Goal: Communication & Community: Answer question/provide support

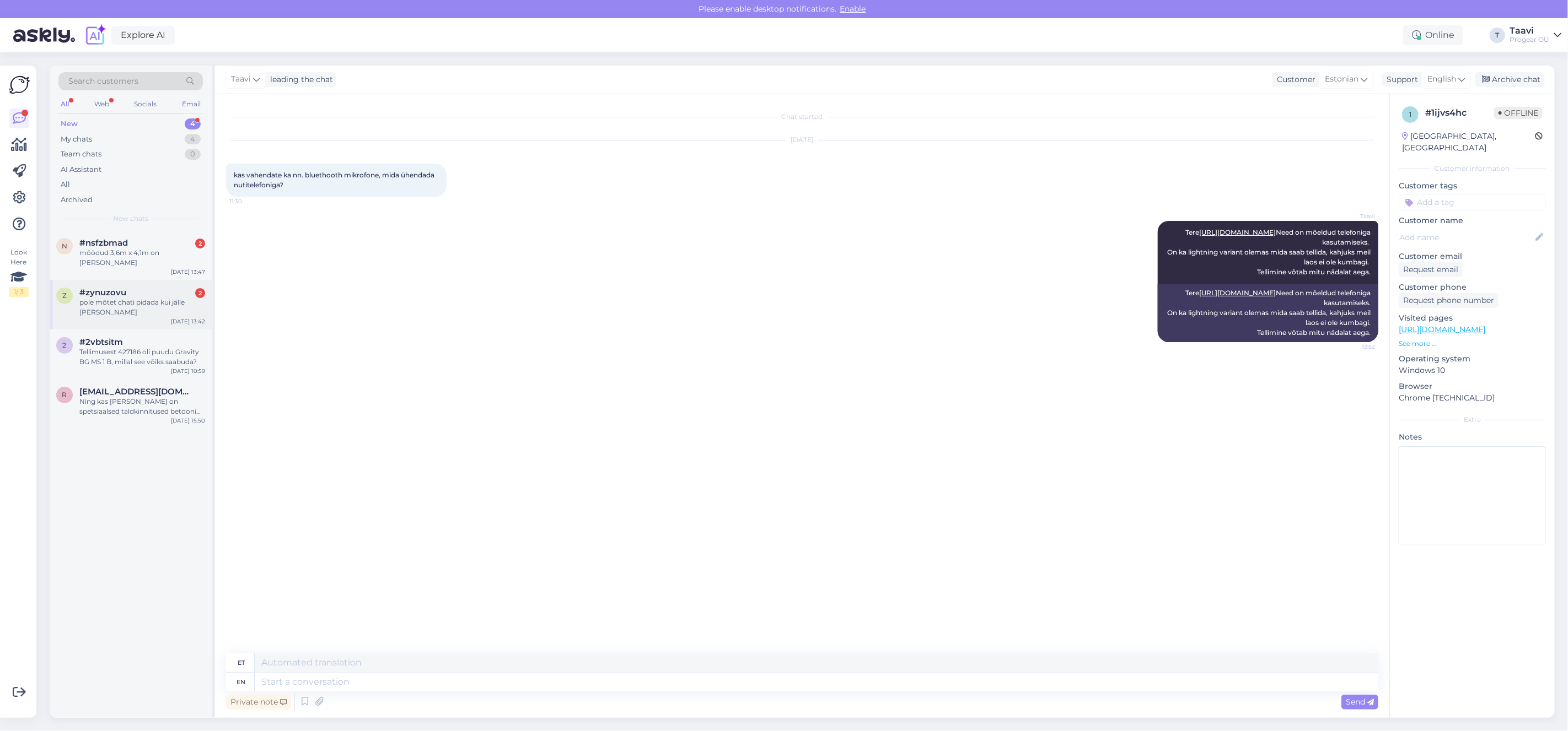
click at [127, 301] on div "pole mõtet chati pidada kui jälle [PERSON_NAME]" at bounding box center [142, 307] width 126 height 20
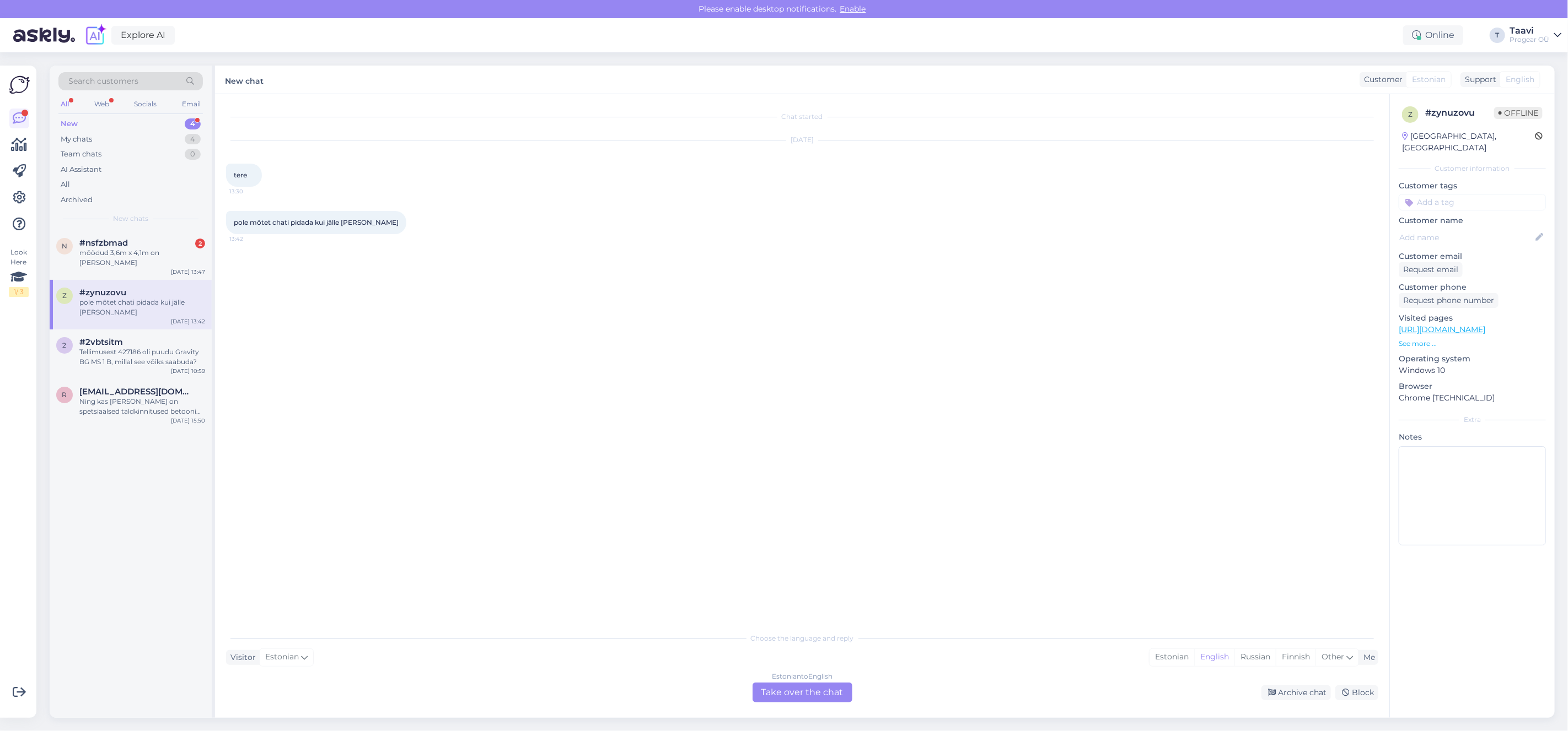
click at [801, 695] on div "Estonian to English Take over the chat" at bounding box center [802, 692] width 100 height 20
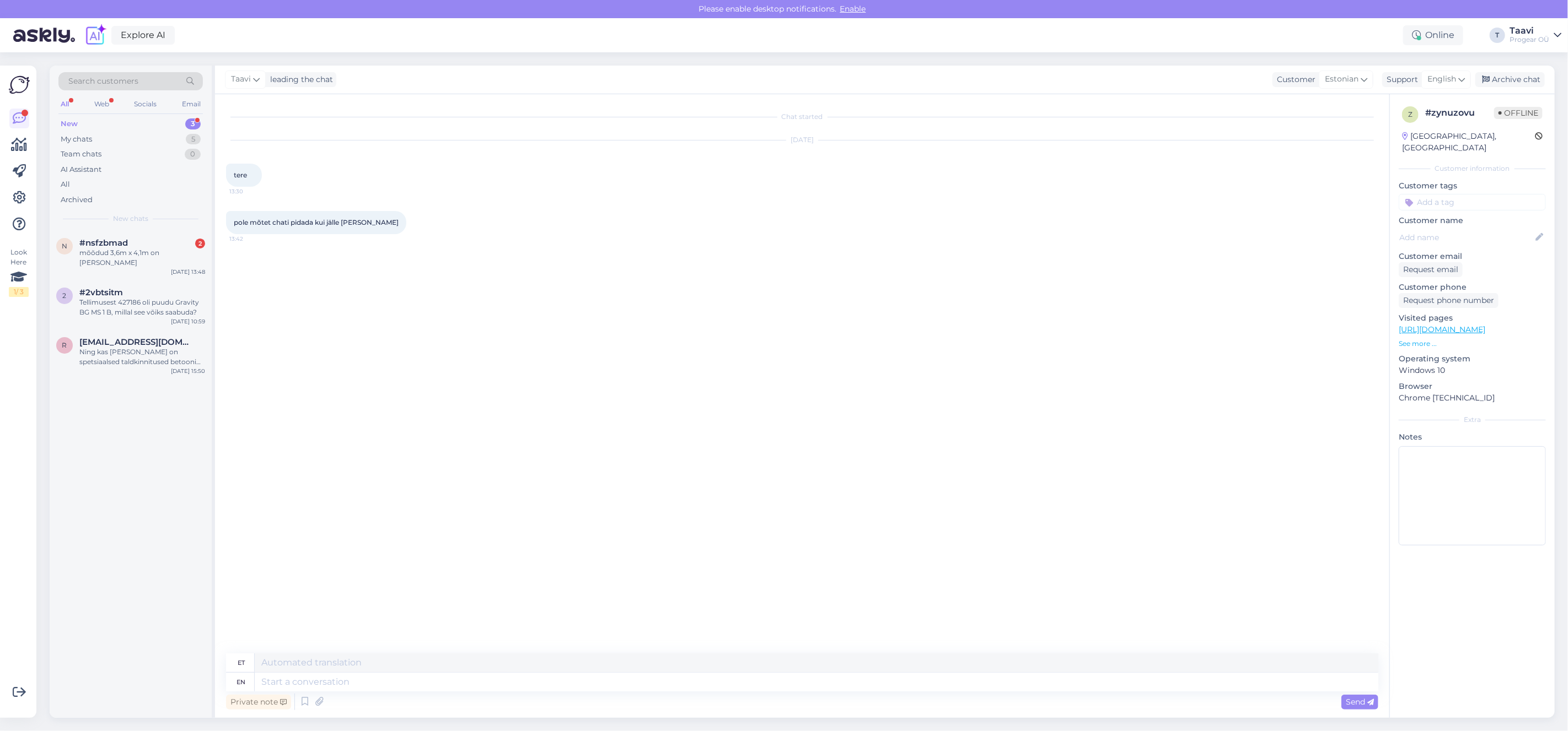
drag, startPoint x: 370, startPoint y: 694, endPoint x: 385, endPoint y: 688, distance: 16.2
click at [372, 694] on div "Private note Send" at bounding box center [802, 702] width 1152 height 21
click at [385, 687] on textarea at bounding box center [816, 682] width 1123 height 19
type textarea "Tere"
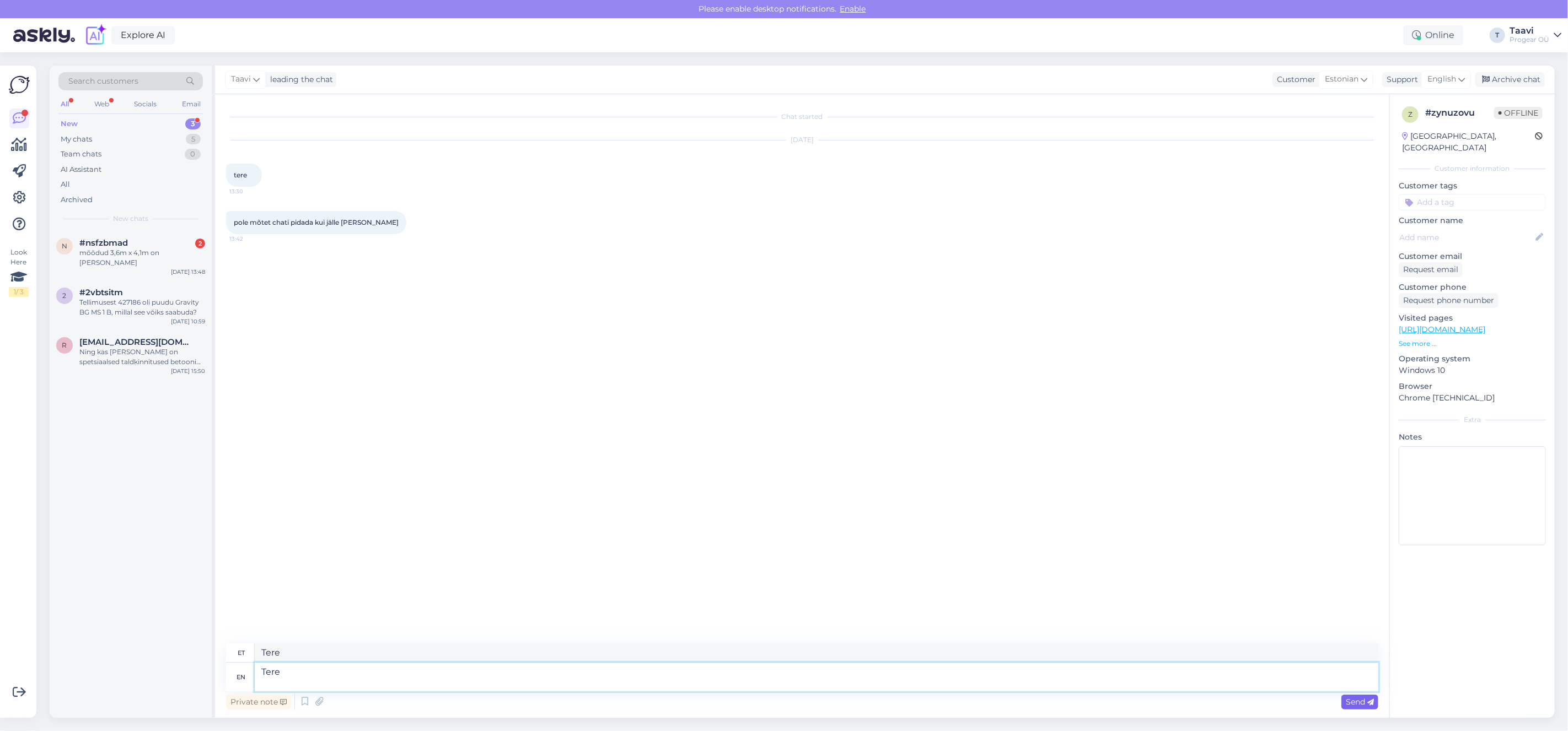
type textarea "Tere"
click at [1353, 704] on span "Send" at bounding box center [1359, 701] width 28 height 10
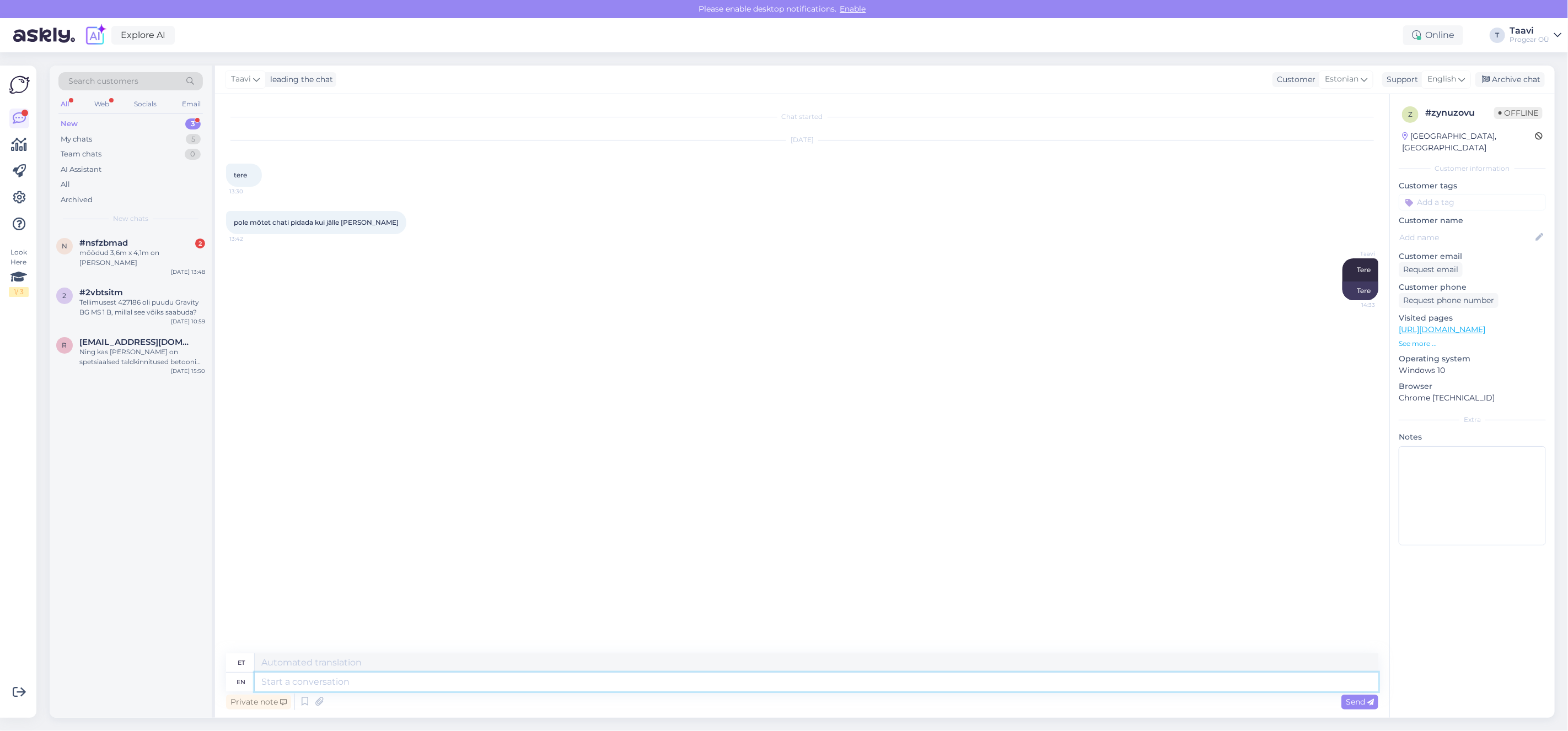
click at [275, 682] on textarea at bounding box center [816, 682] width 1123 height 19
drag, startPoint x: 115, startPoint y: 240, endPoint x: 152, endPoint y: 254, distance: 39.6
click at [118, 241] on span "#nsfzbmad" at bounding box center [104, 243] width 48 height 10
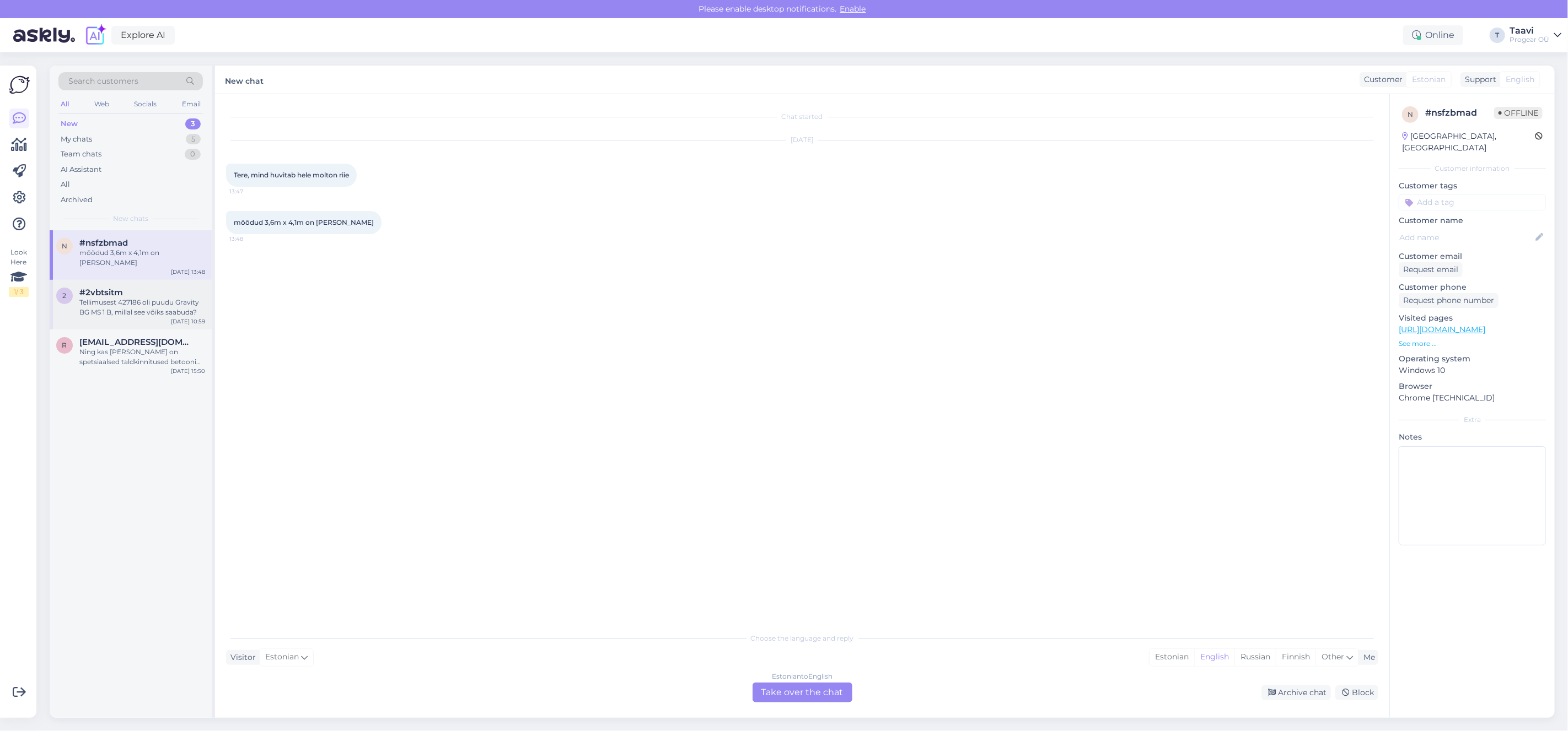
drag, startPoint x: 113, startPoint y: 310, endPoint x: 115, endPoint y: 304, distance: 6.3
click at [113, 310] on div "2 #2vbtsitm Tellimusest 427186 oli puudu Gravity BG MS 1 B, millal see võiks sa…" at bounding box center [131, 304] width 162 height 50
click at [118, 240] on span "#nsfzbmad" at bounding box center [104, 243] width 48 height 10
click at [118, 138] on div "My chats 5" at bounding box center [130, 139] width 145 height 16
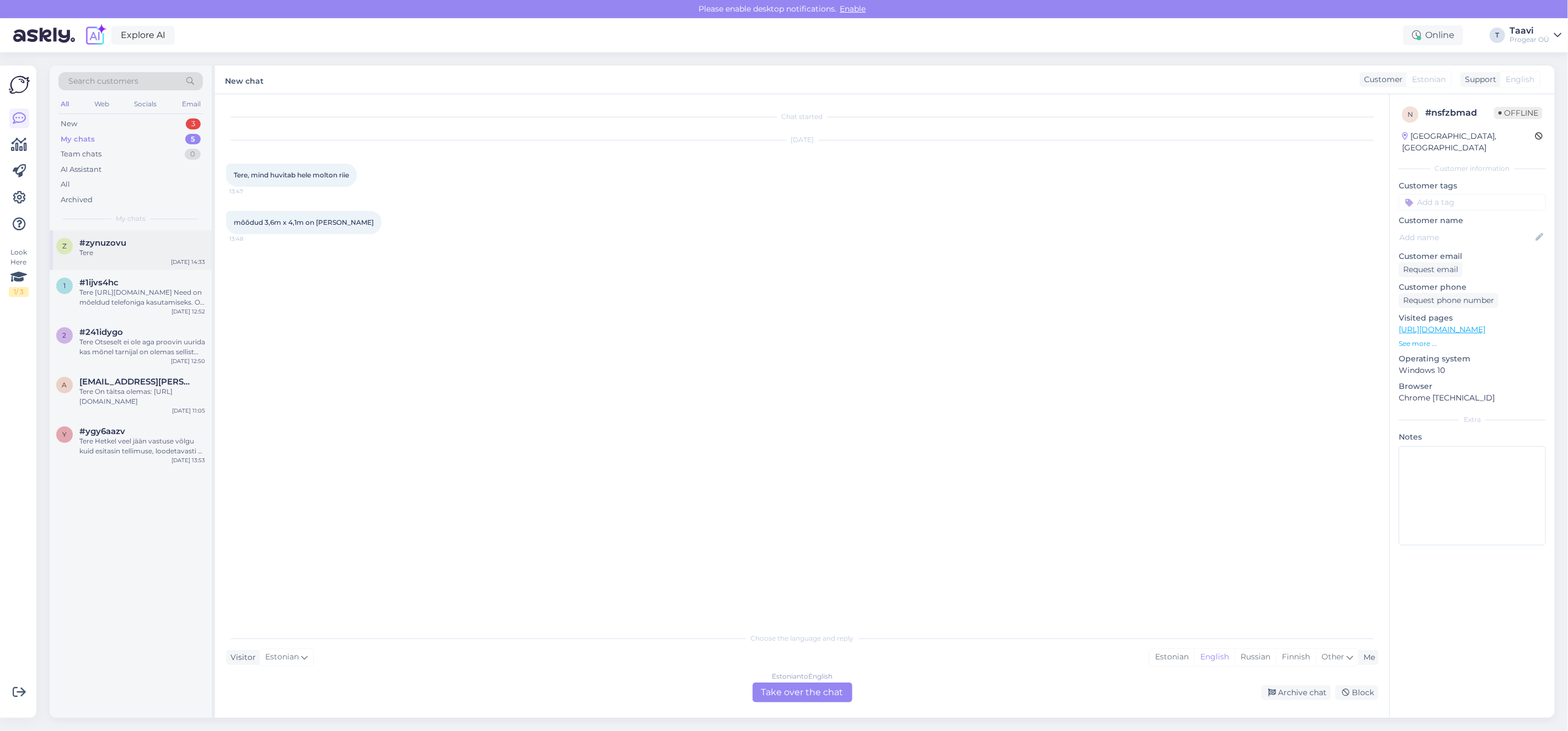
click at [135, 246] on div "#zynuzovu" at bounding box center [142, 243] width 126 height 10
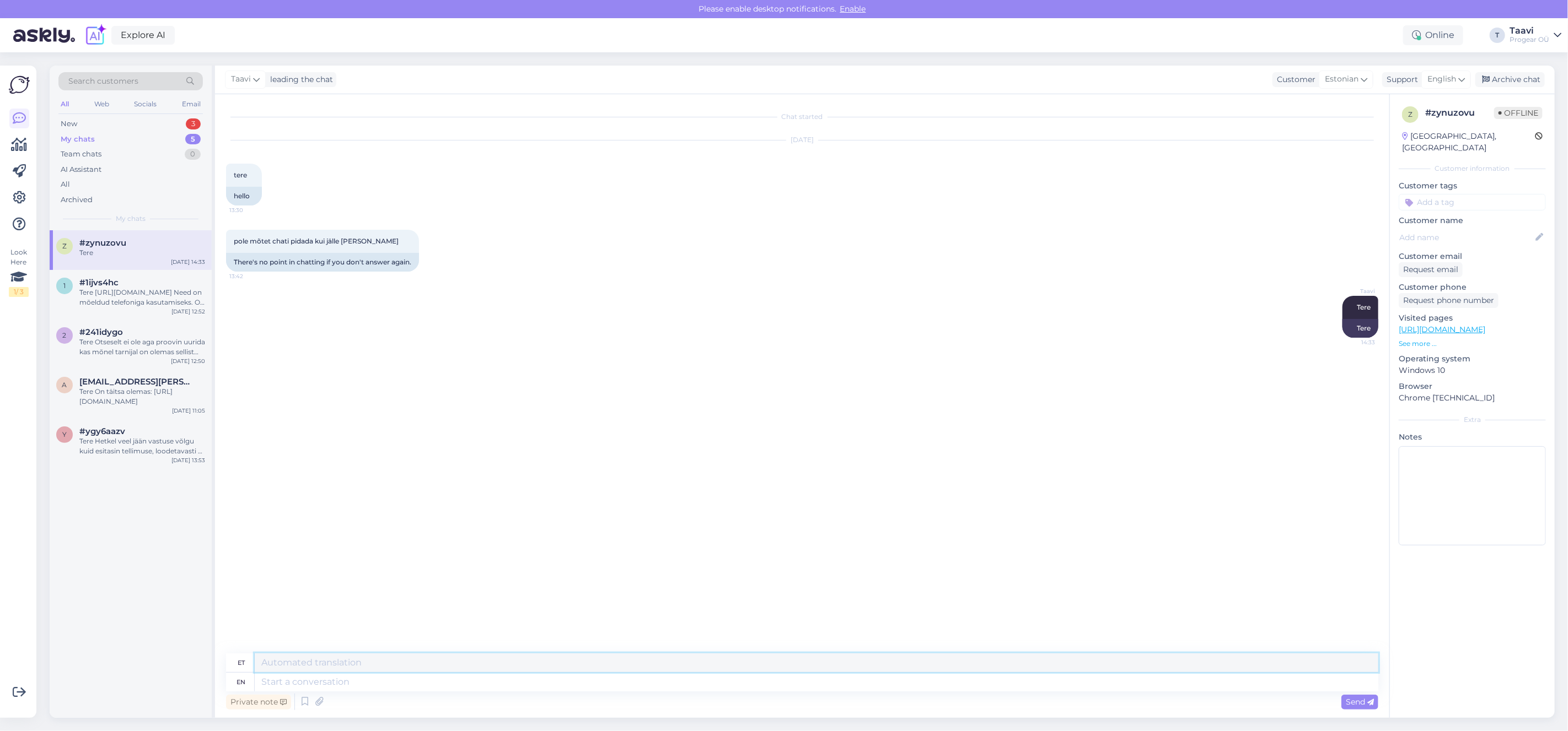
drag, startPoint x: 443, startPoint y: 655, endPoint x: 442, endPoint y: 666, distance: 11.0
click at [443, 656] on textarea at bounding box center [816, 663] width 1123 height 19
click at [431, 674] on textarea at bounding box center [816, 682] width 1123 height 19
type textarea "Mul"
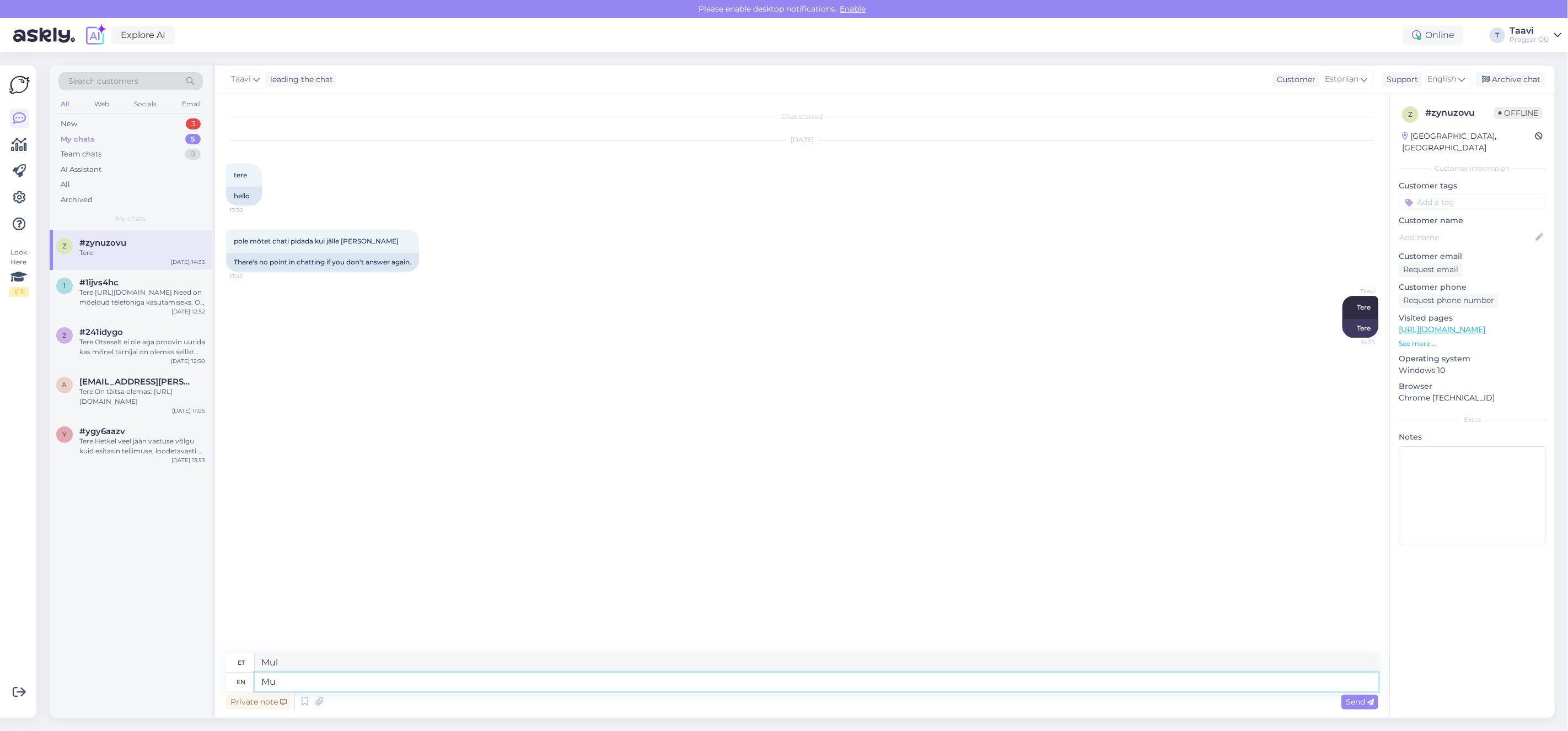
type textarea "M"
type textarea "V"
type textarea "Mul s"
type textarea "Mul"
type textarea "Mul siin"
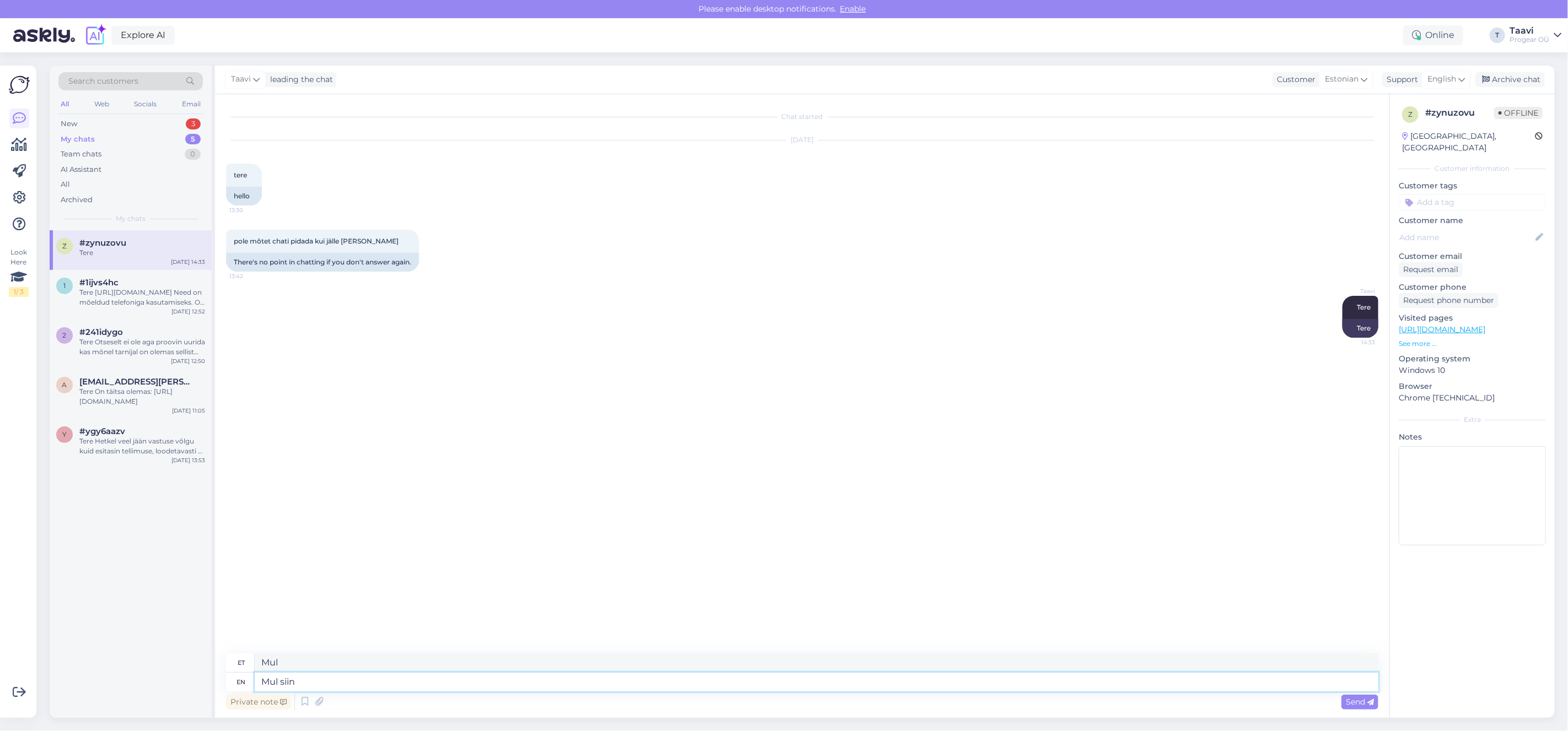
type textarea "Mul siin"
type textarea "Mul siin teisi"
type textarea "Mul siin teist"
type textarea "Mul siin teisi töö"
type textarea "Mul siin teisti töö"
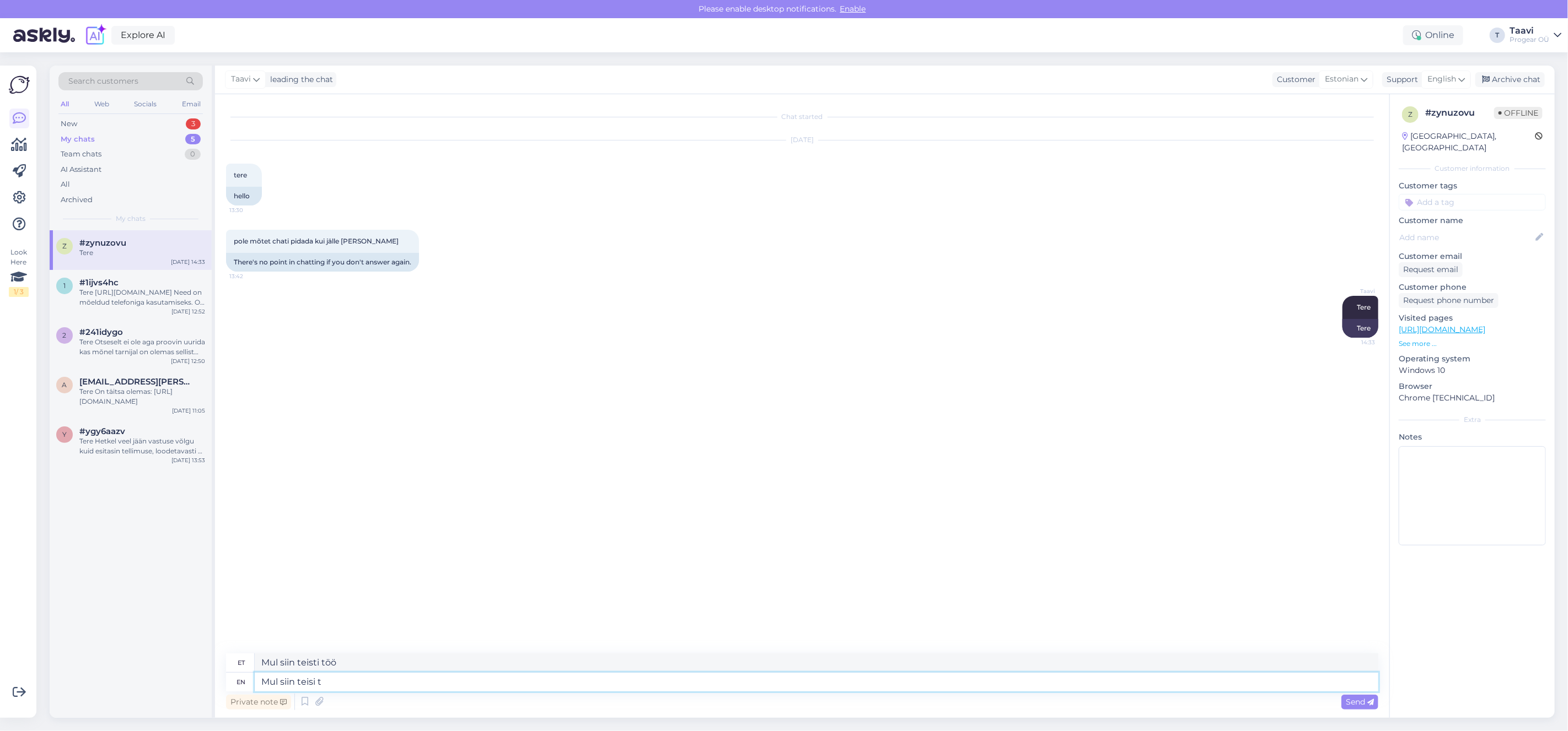
type textarea "Mul siin teisi"
type textarea "Mul siin teist"
type textarea "Mul siin"
type textarea "Mul"
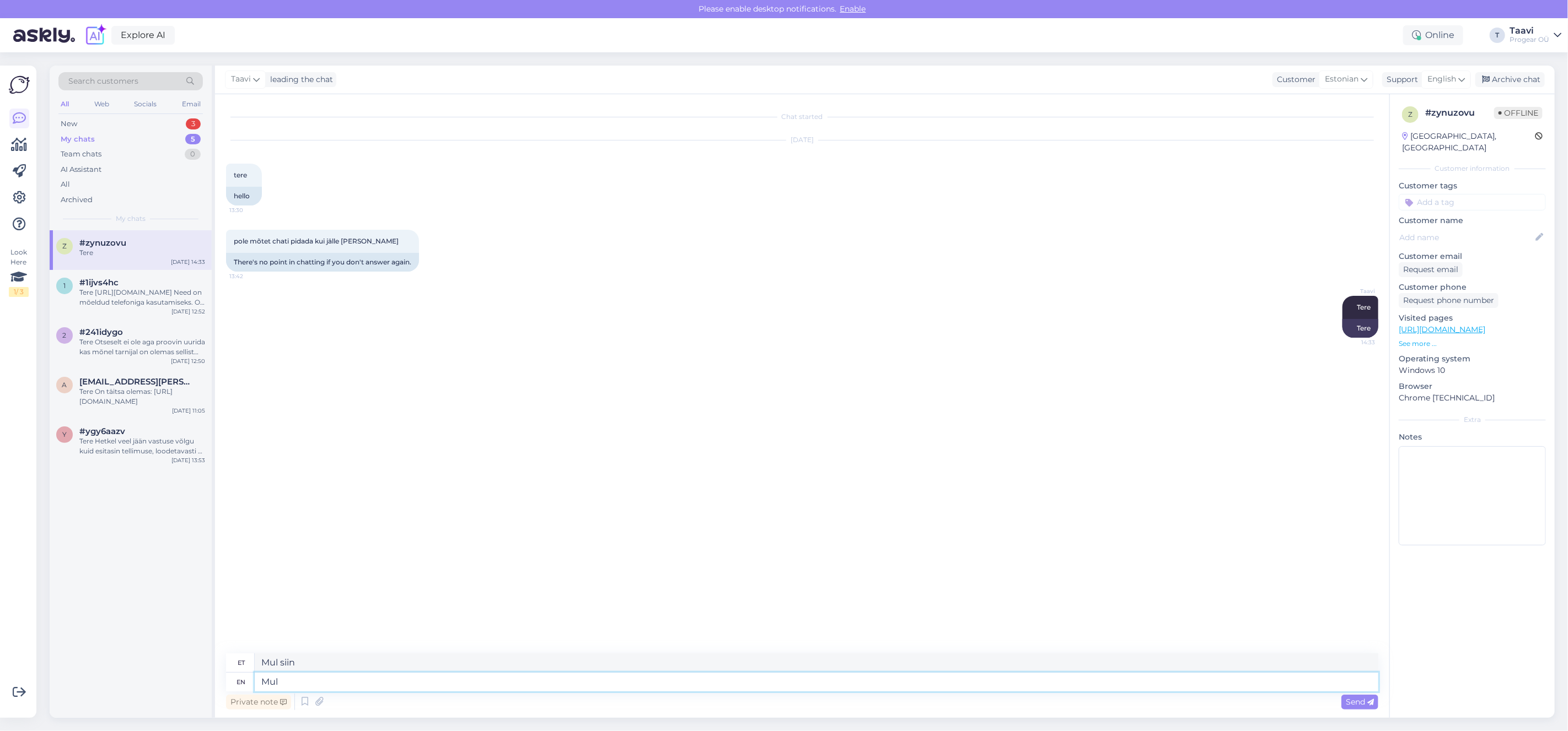
type textarea "Mul"
type textarea "M"
type textarea "Vabandame"
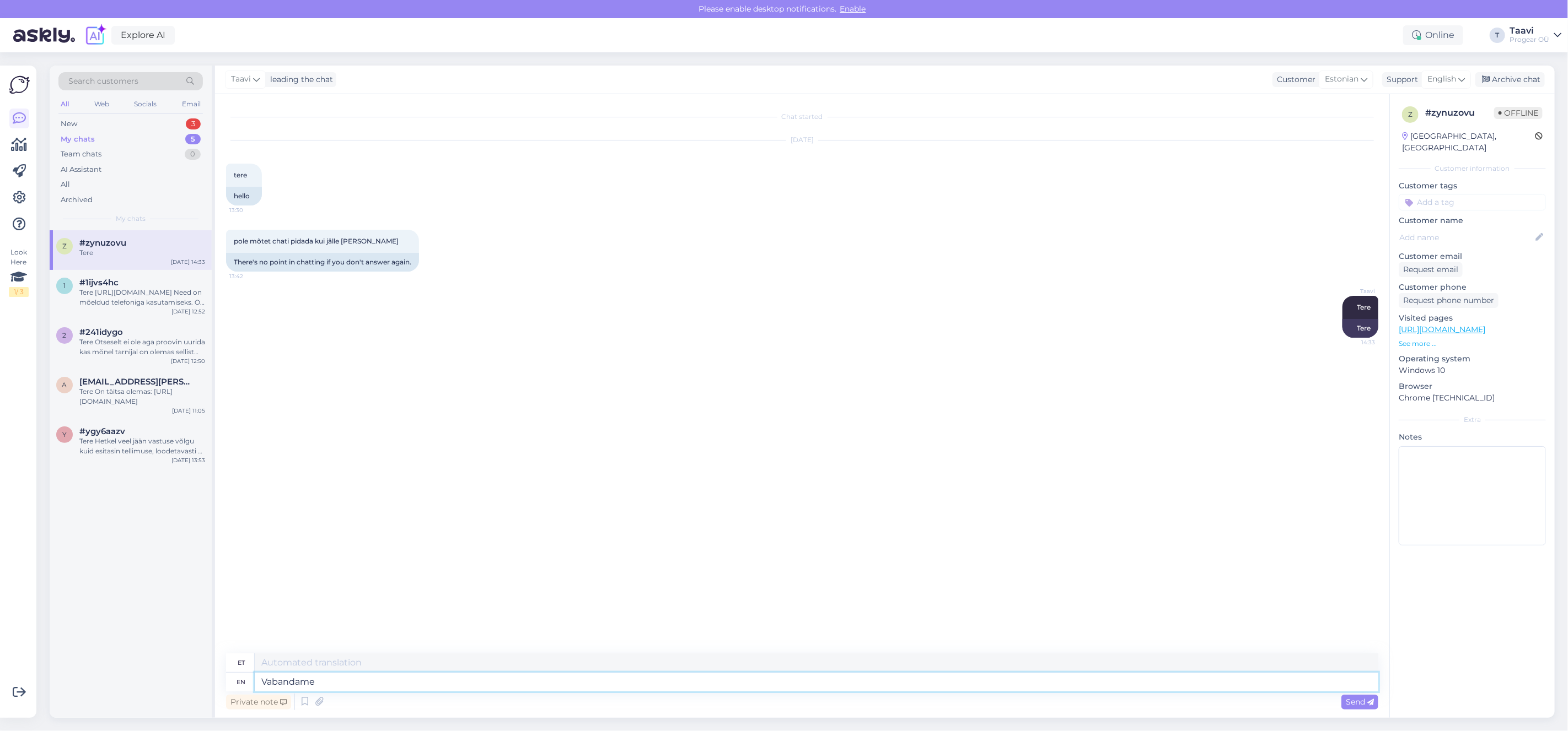
type textarea "Vabandame"
type textarea "Vabandame, mul"
type textarea "Vabandame, mu"
type textarea "Vabandame, mul ka"
type textarea "Vabandame, mul"
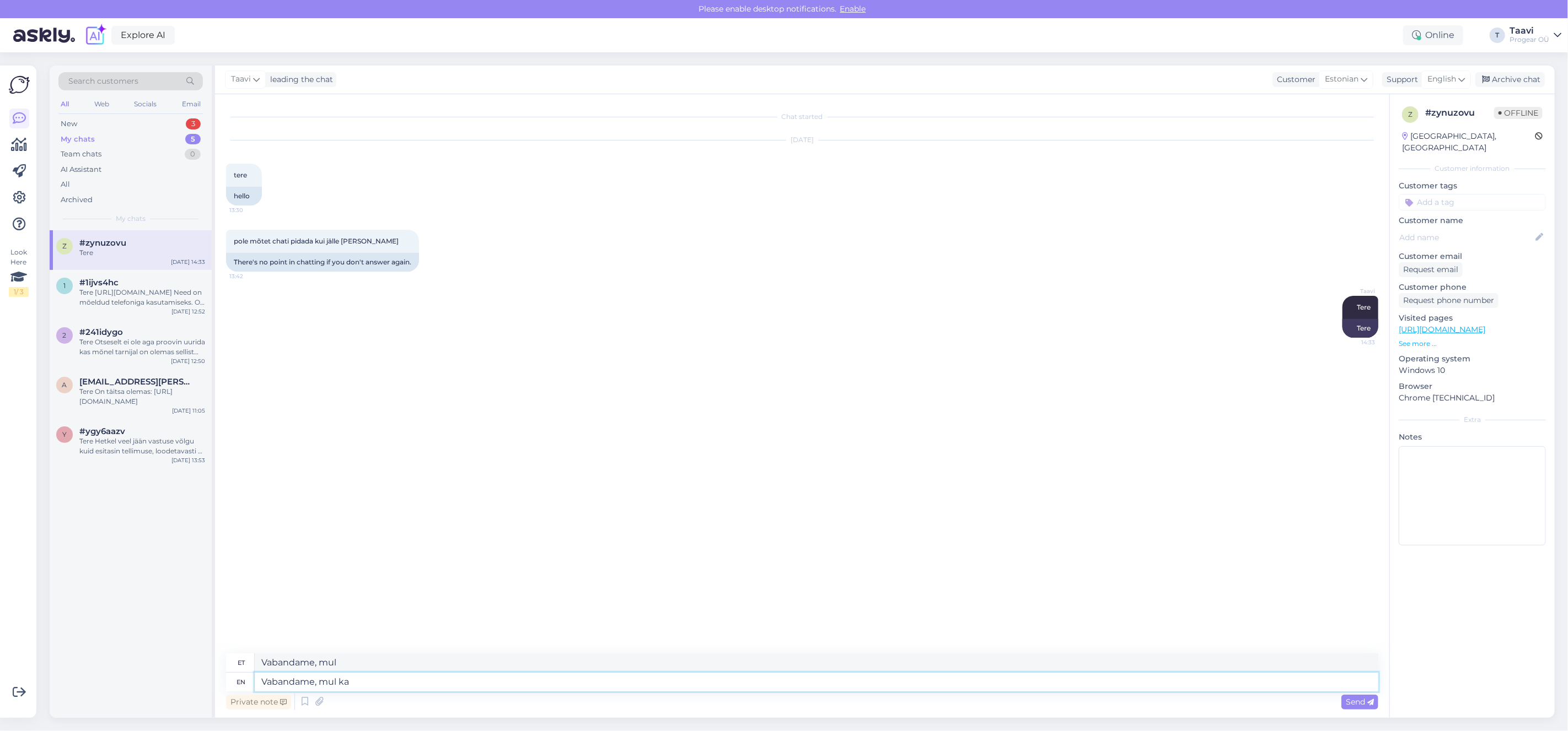
type textarea "Vabandame, mul ka"
type textarea "Vabandame, mul [PERSON_NAME]"
type textarea "Vabandame, mul on teisi"
type textarea "Vabandame, mul ka"
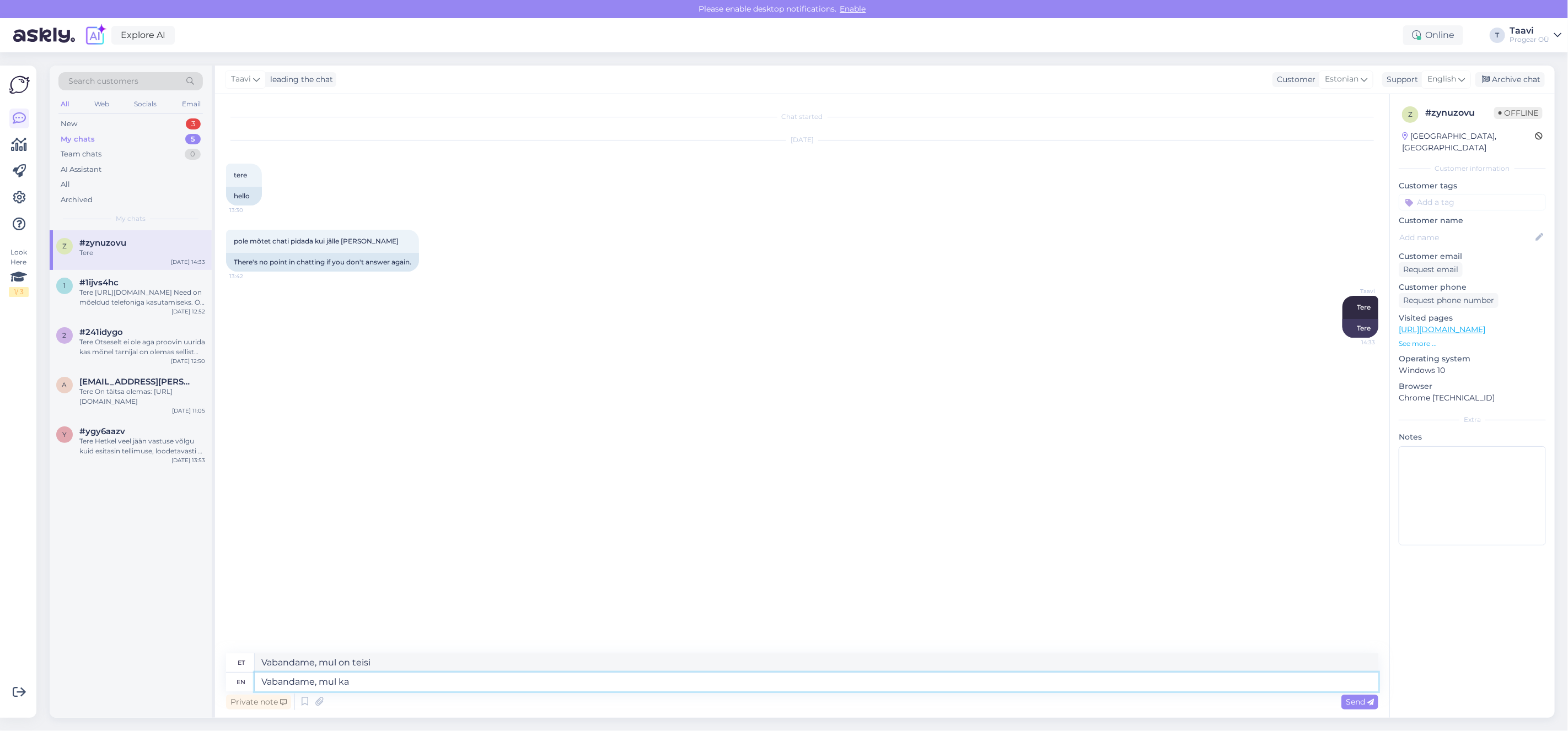
type textarea "Vabandame, mul ka"
type textarea "Vabandame, mul"
type textarea "Vabandame,"
type textarea "Vabandame"
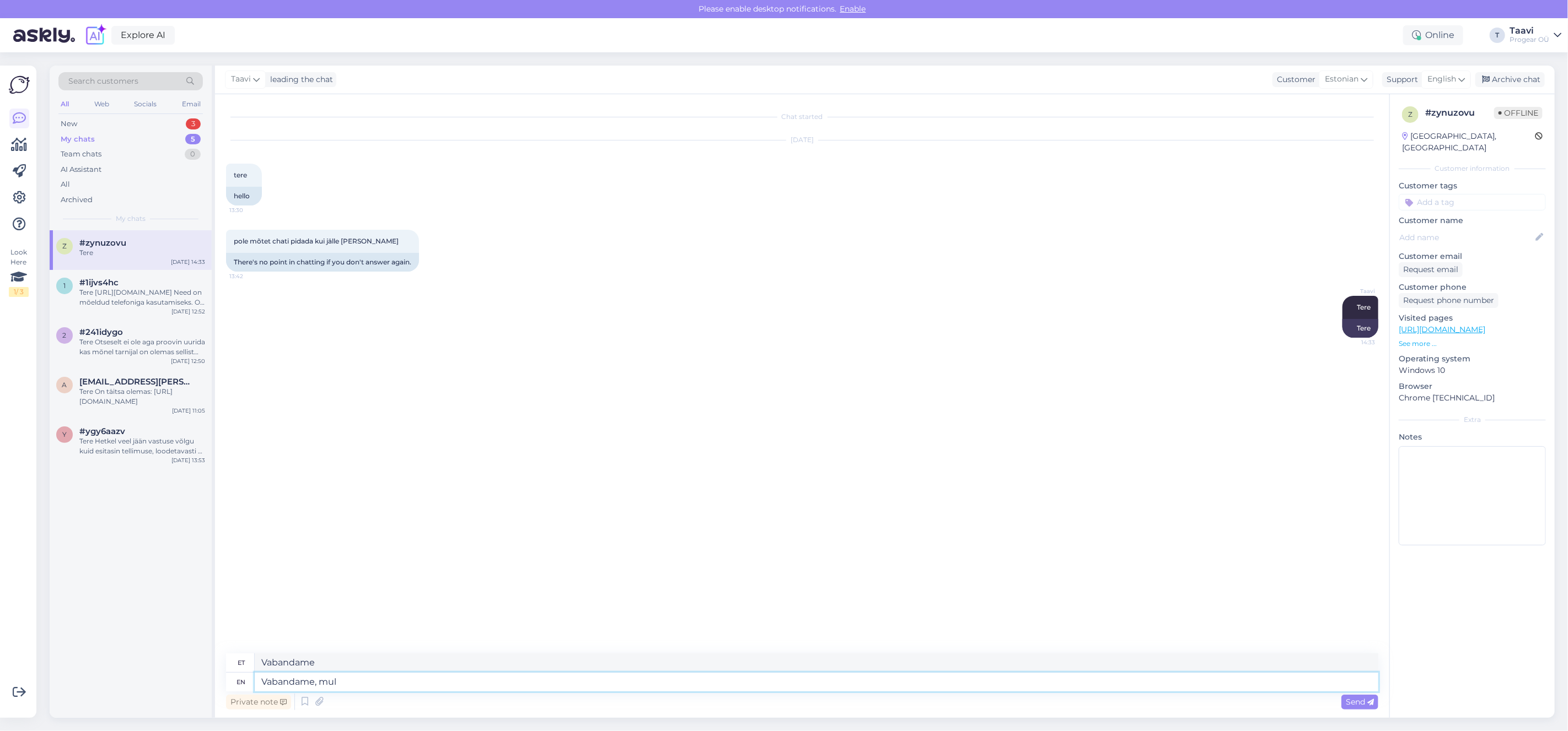
type textarea "Vabandame, mu"
type textarea "Vabandame, mul"
type textarea "Vabandame,"
type textarea "Vabandame"
type textarea "Vabandame, veel"
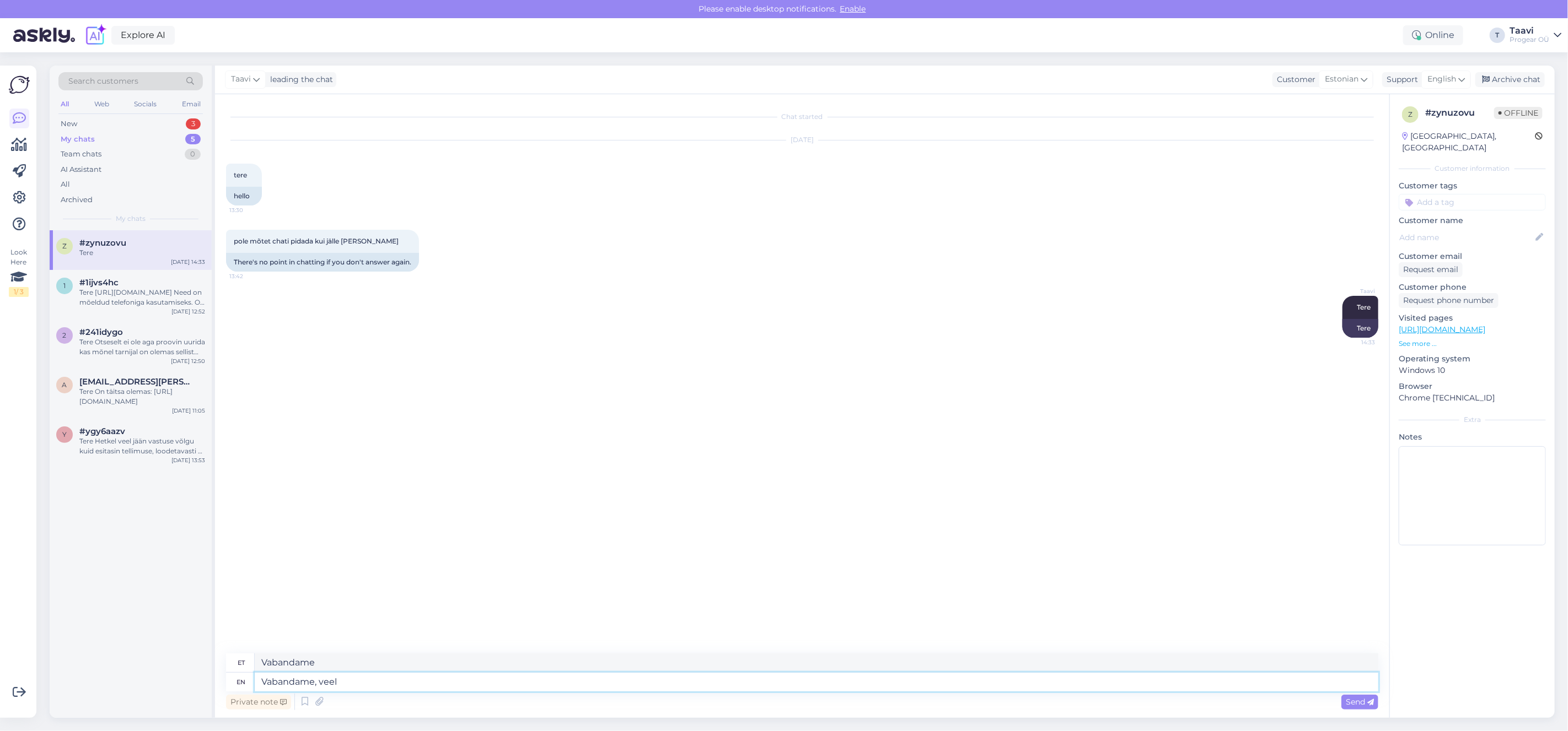
type textarea "Vabandame, veel"
type textarea "Vabandame, veel pole"
type textarea "Vabandame, veel poolus"
type textarea "Vabandame, veel pole jõudnud"
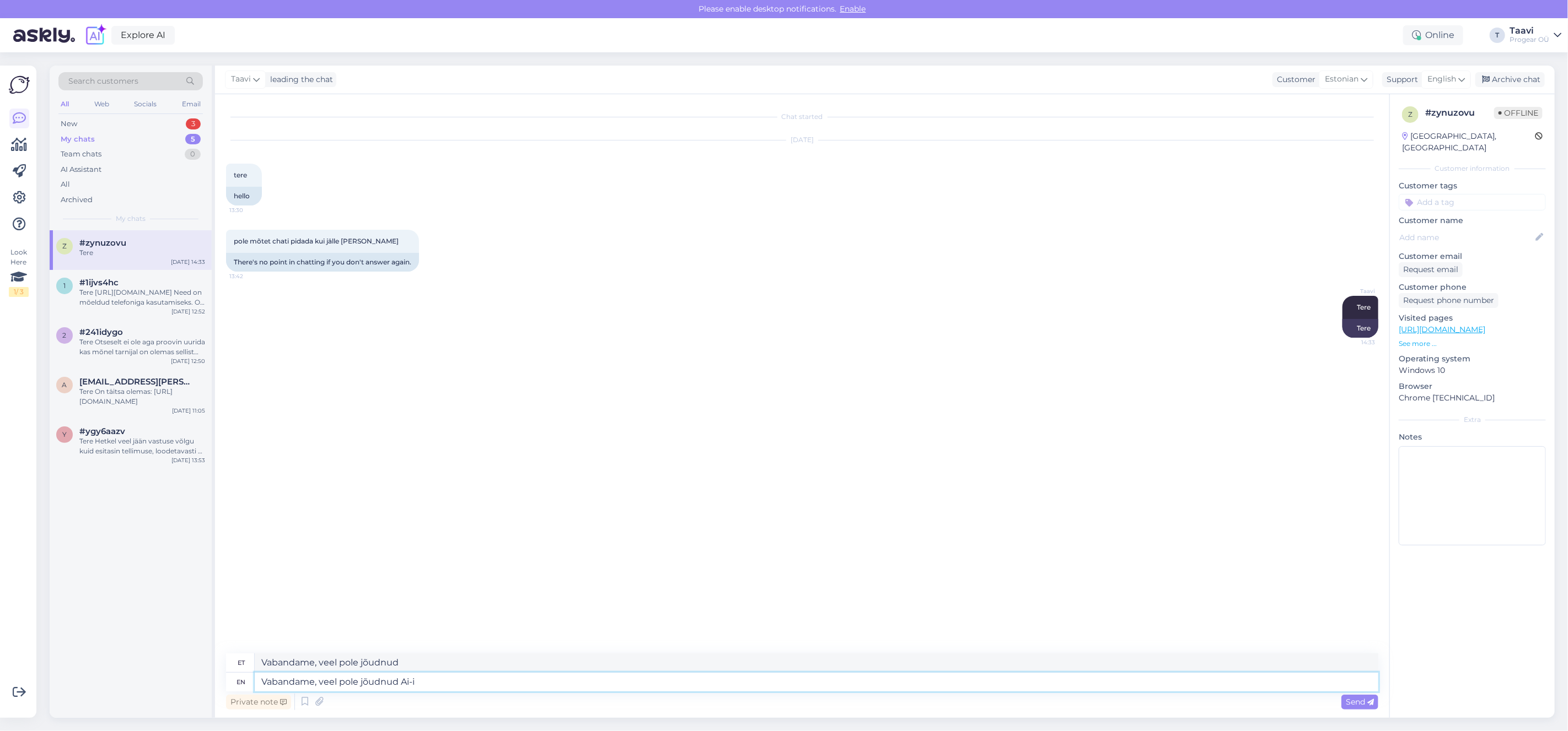
type textarea "Vabandame, veel pole jõudnud Ai-i"
type textarea "Vabandame, veel pole jõudnud"
type textarea "Vabandame, veel pol"
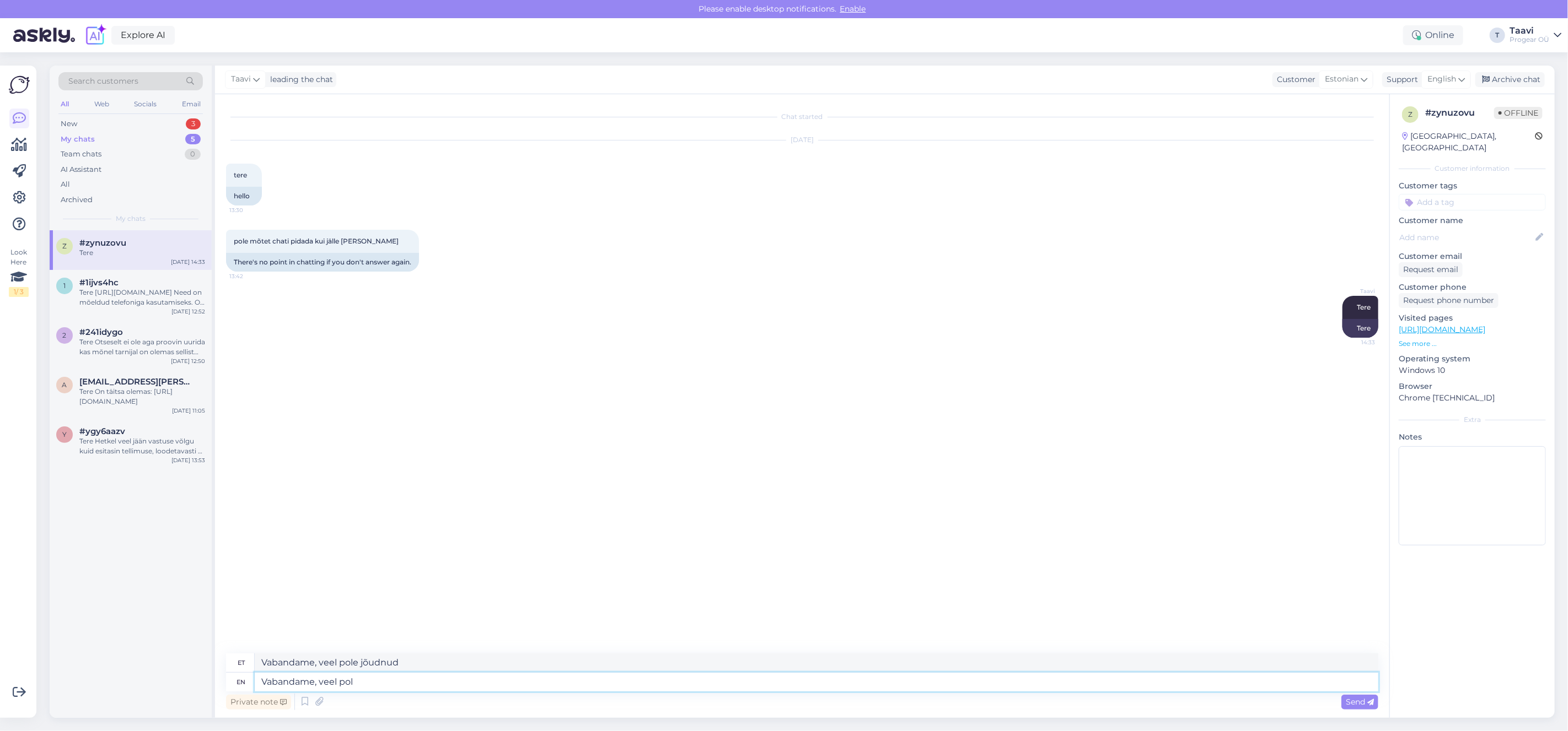
type textarea "Vabandame, veel poolus"
type textarea "Vabandame, veel"
type textarea "Vabandame,"
type textarea "Vabandame"
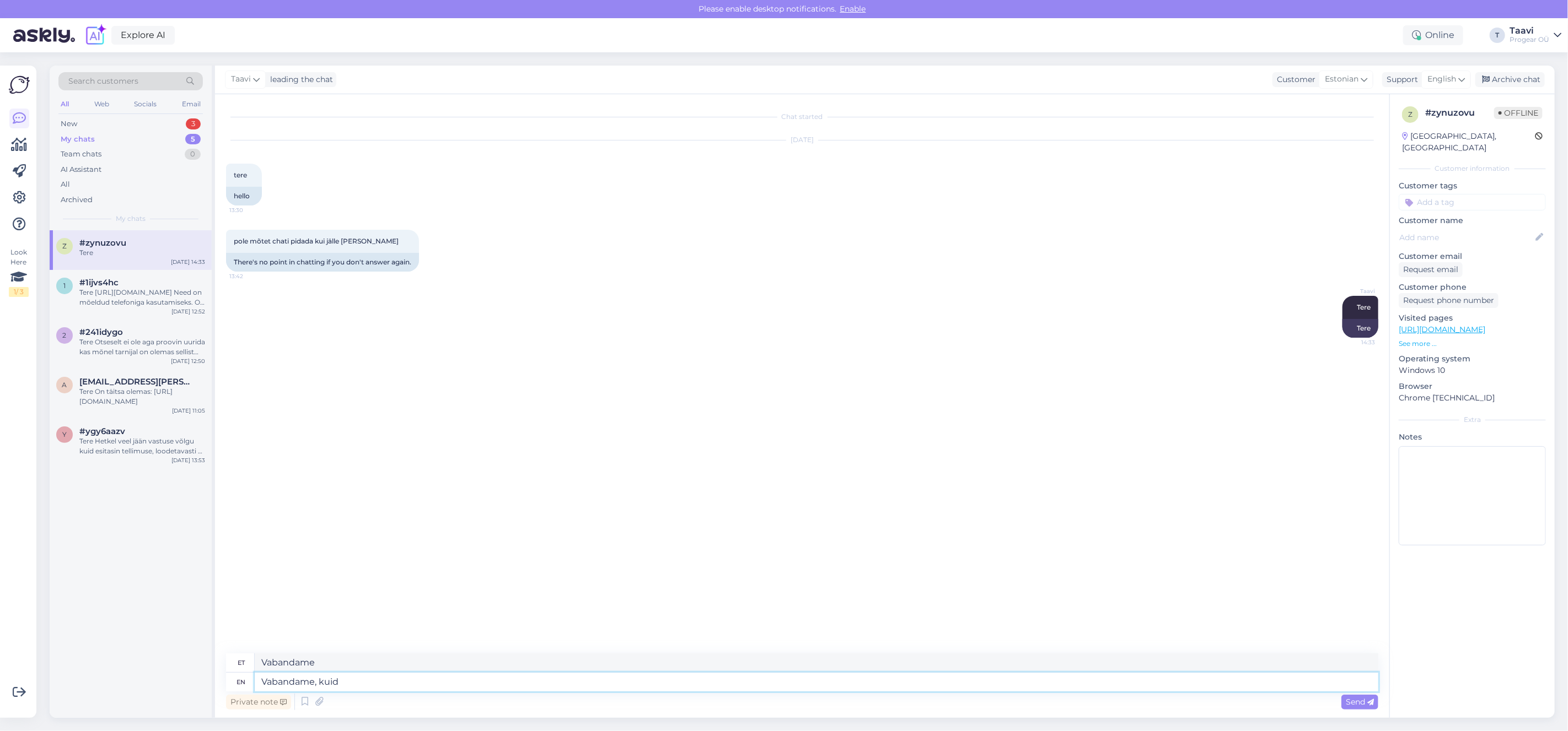
type textarea "Vabandame, kuid"
type textarea "Vabandame, kuid on"
type textarea "Vabandame, kuid on ka"
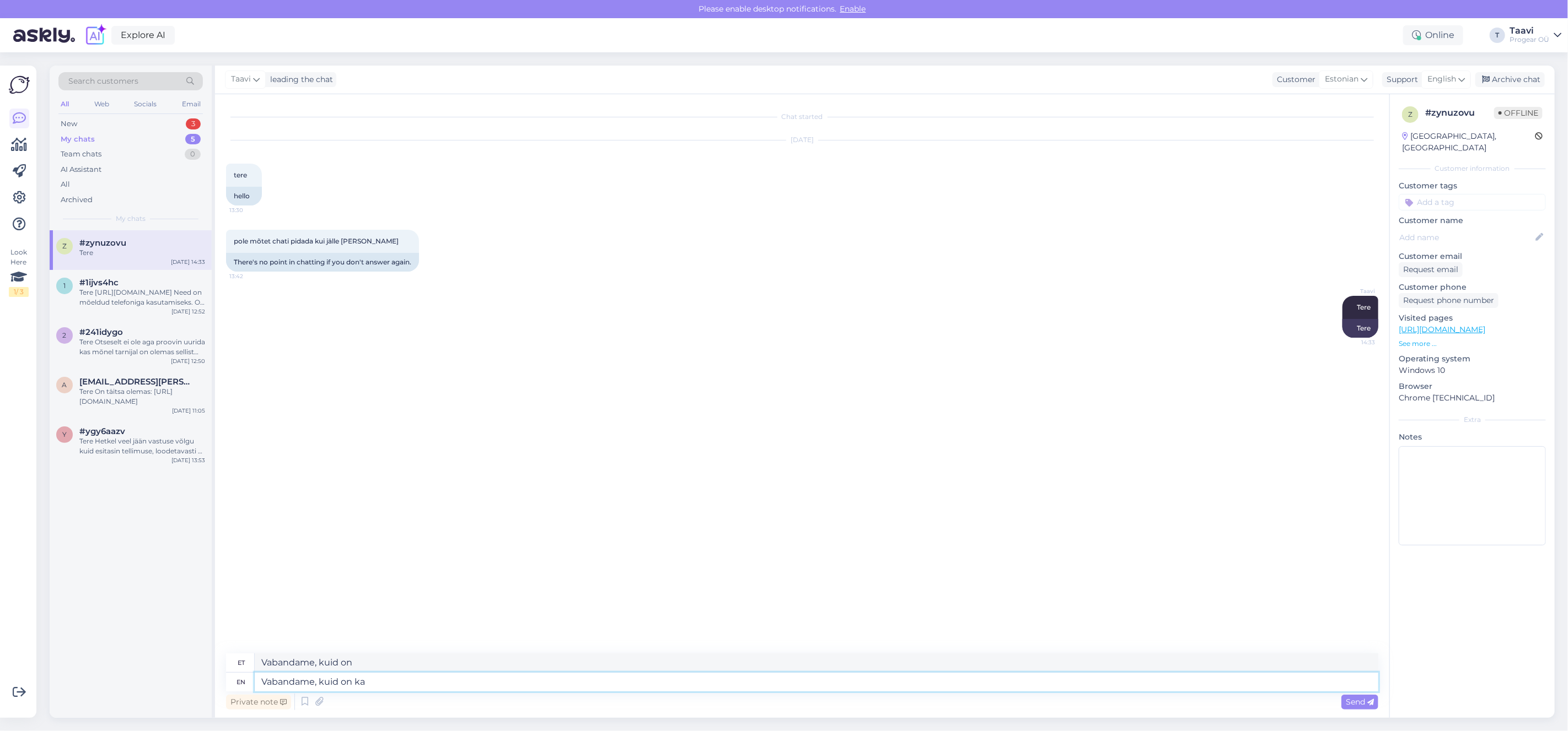
type textarea "Vabandame, kuid on ka"
type textarea "Vabandame, kuid on"
type textarea "Vabandame, kuid on meil"
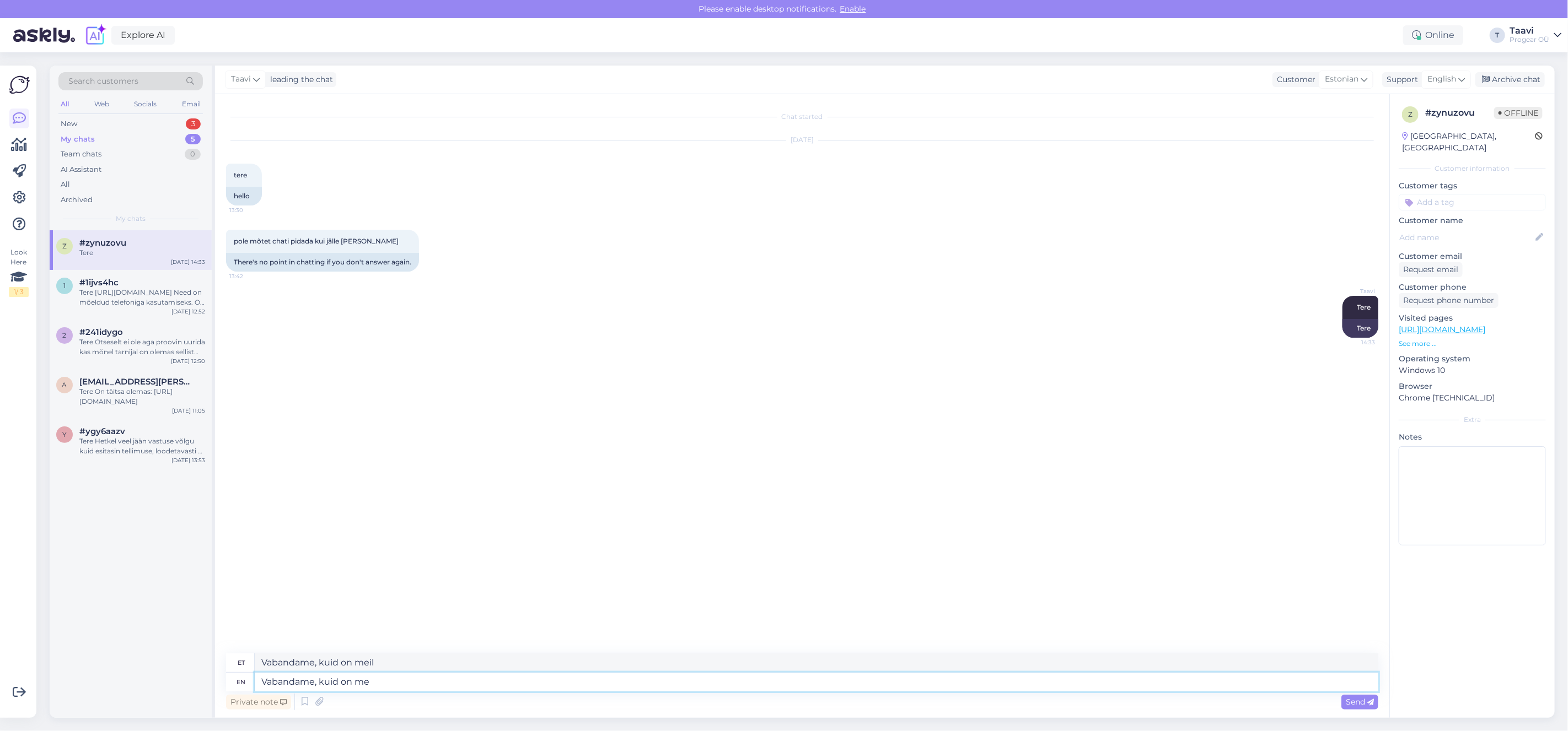
type textarea "Vabandame, kuid on m"
type textarea "Vabandame, kuid on"
type textarea "Vabandame, kuid on teisi te"
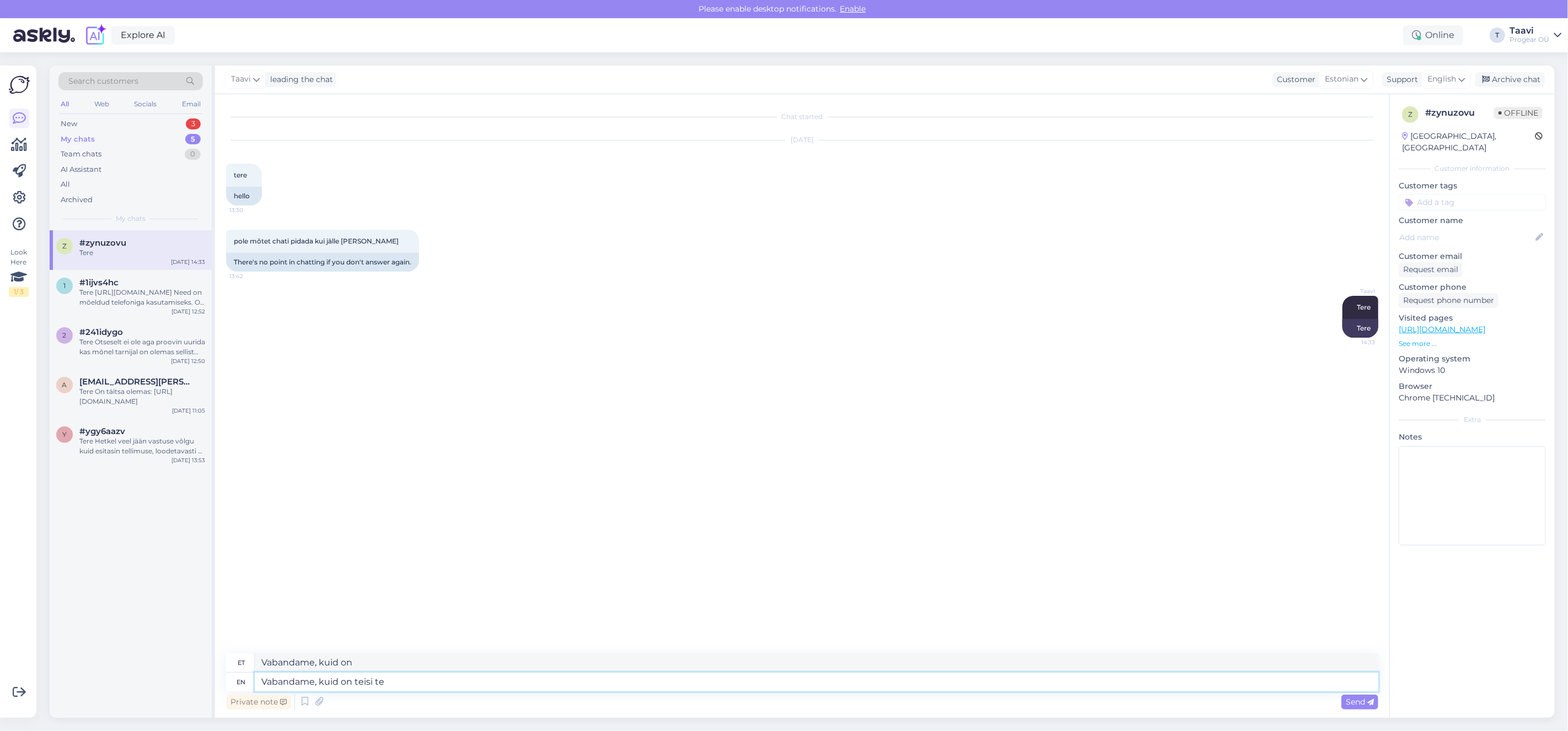
type textarea "Vabandame, kuid on teisi"
type textarea "Vabandame, kuid on teisi tegevusi k"
type textarea "Vabandame, kuid on teisi tegevusi"
type textarea "Vabandame, kuid on teisi tegevusi ka"
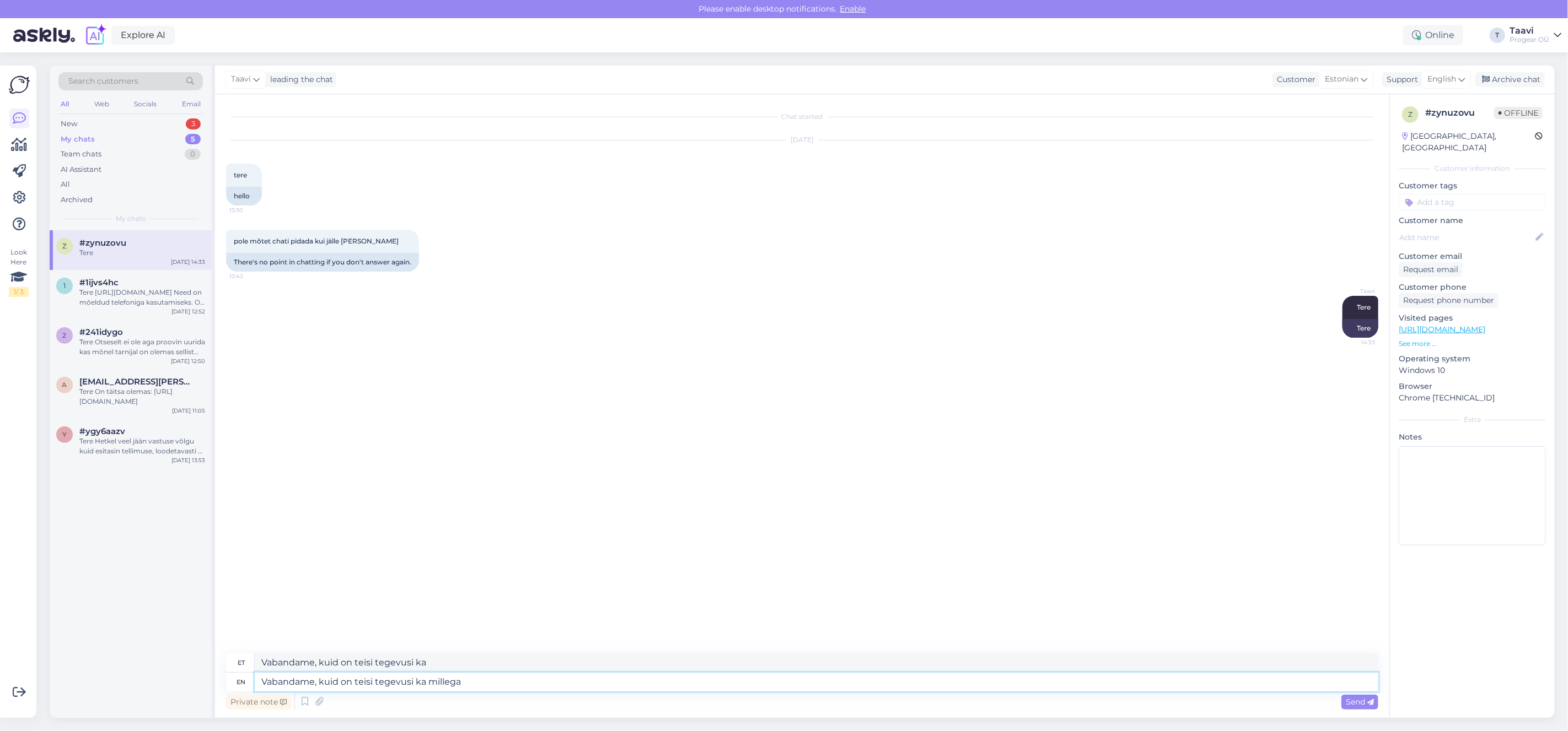
type textarea "Vabandame, kuid on teisi tegevusi ka millega"
type textarea "Vabandame, kuid on teisi tegevusi ka millega [PERSON_NAME]"
type textarea "Vabandame, kuid on teisi tegevusi ka millega pean"
type textarea "Vabandame, kuid on teisi tegevusi ka millega pean tegelema"
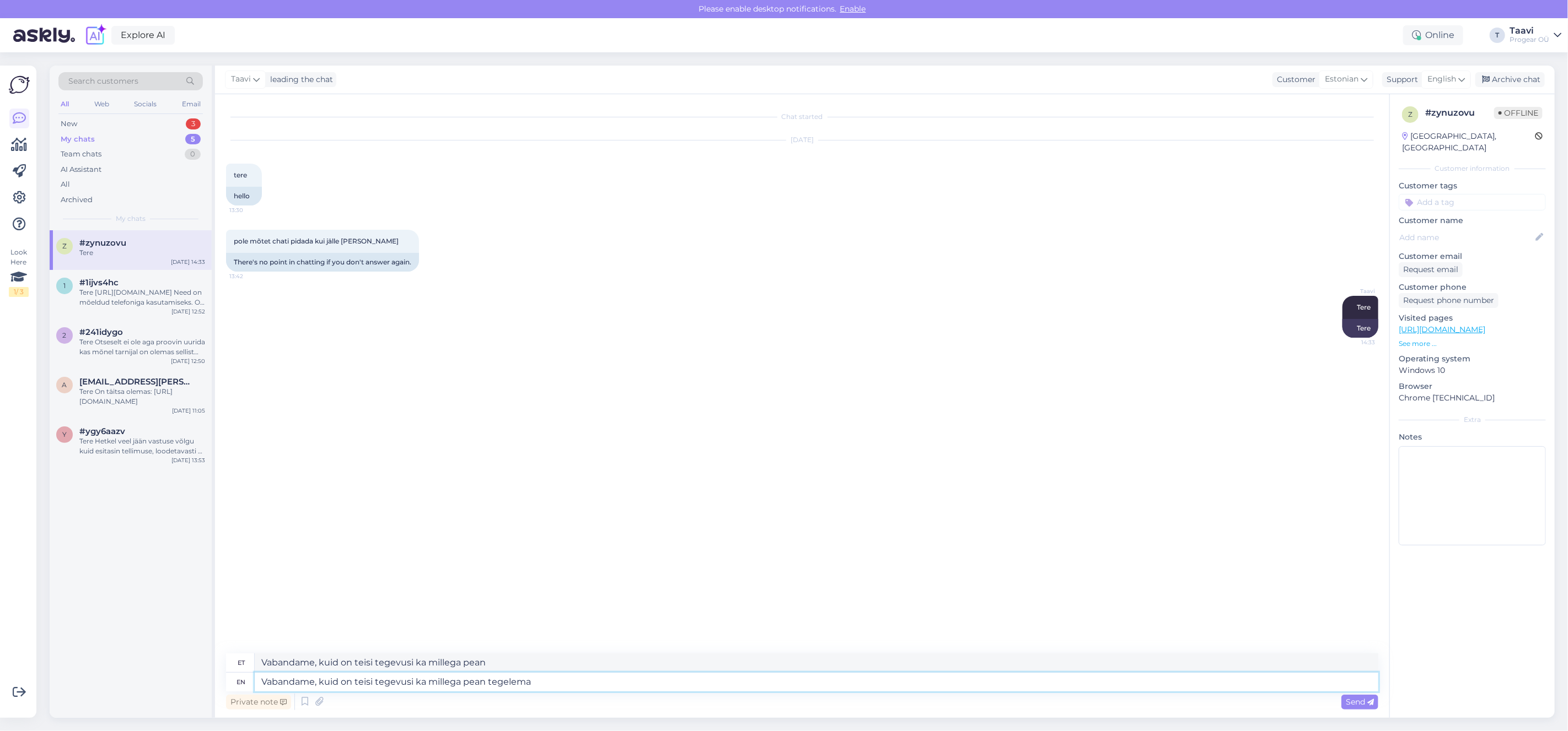
type textarea "Vabandame, kuid on teisi tegevusi ka millega pean tegelema"
type textarea "Vabandame, kuid on teisi tegevusi ka millega pean tegelema chat ei"
type textarea "Vabandame, kuid on teisi tegevusi ka millega pean tegelema chat"
type textarea "Vabandame, kuid on teisi tegevusi ka millega pean tegelema chat ei o"
type textarea "Vabandame, kuid on teisi tegevusi ka millega pean tegelema chat ei"
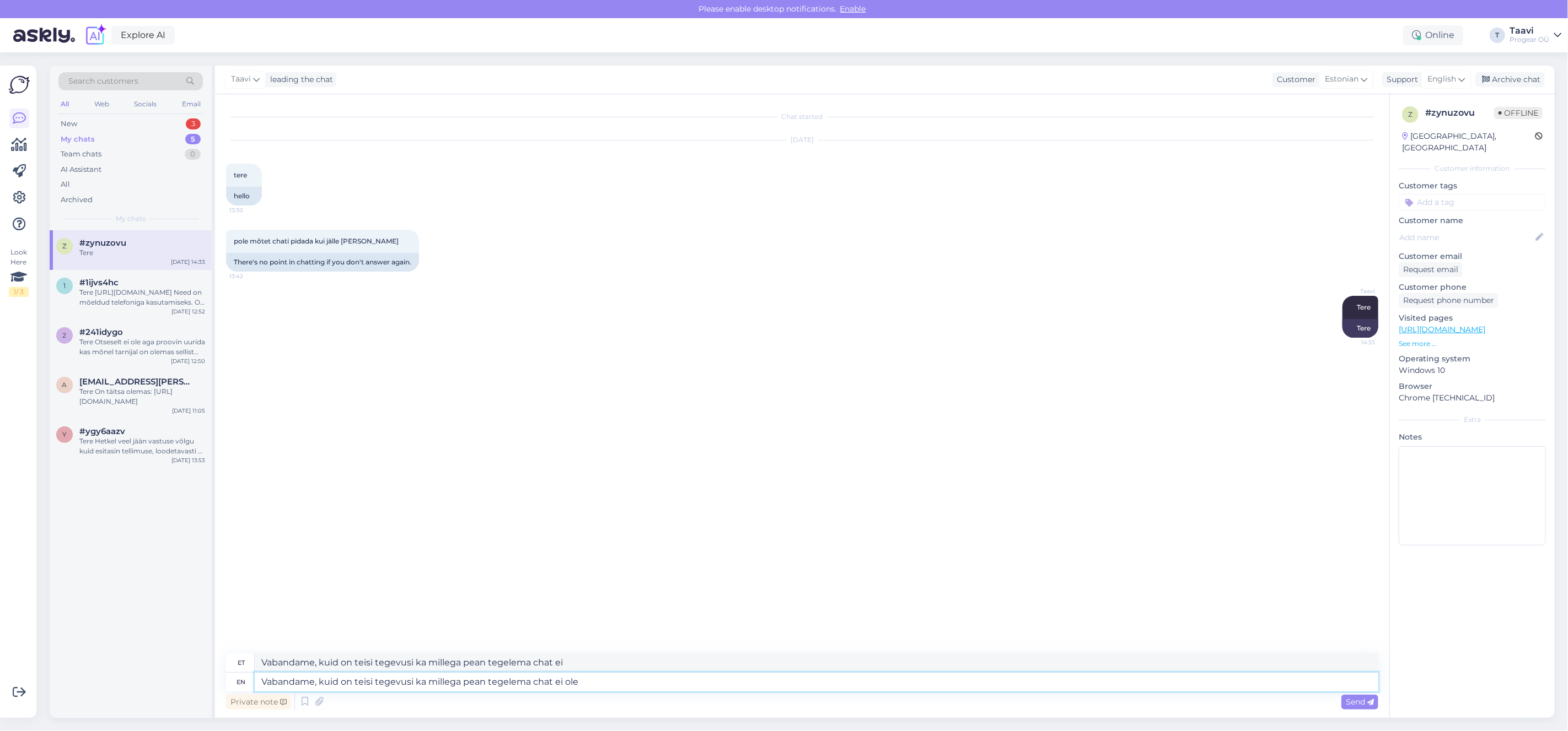
type textarea "Vabandame, kuid on teisi tegevusi ka millega pean tegelema chat ei ole"
type textarea "Vabandame, kuid on teisi tegevusi ka millega pean tegelema chat ei ole kõige p"
type textarea "Vabandame, kuid on teisi tegevusi ka millega pean tegelema chat ei ole kõige"
type textarea "Vabandame, kuid on teisi tegevusi ka millega pean tegelema chat ei ole kõige pr…"
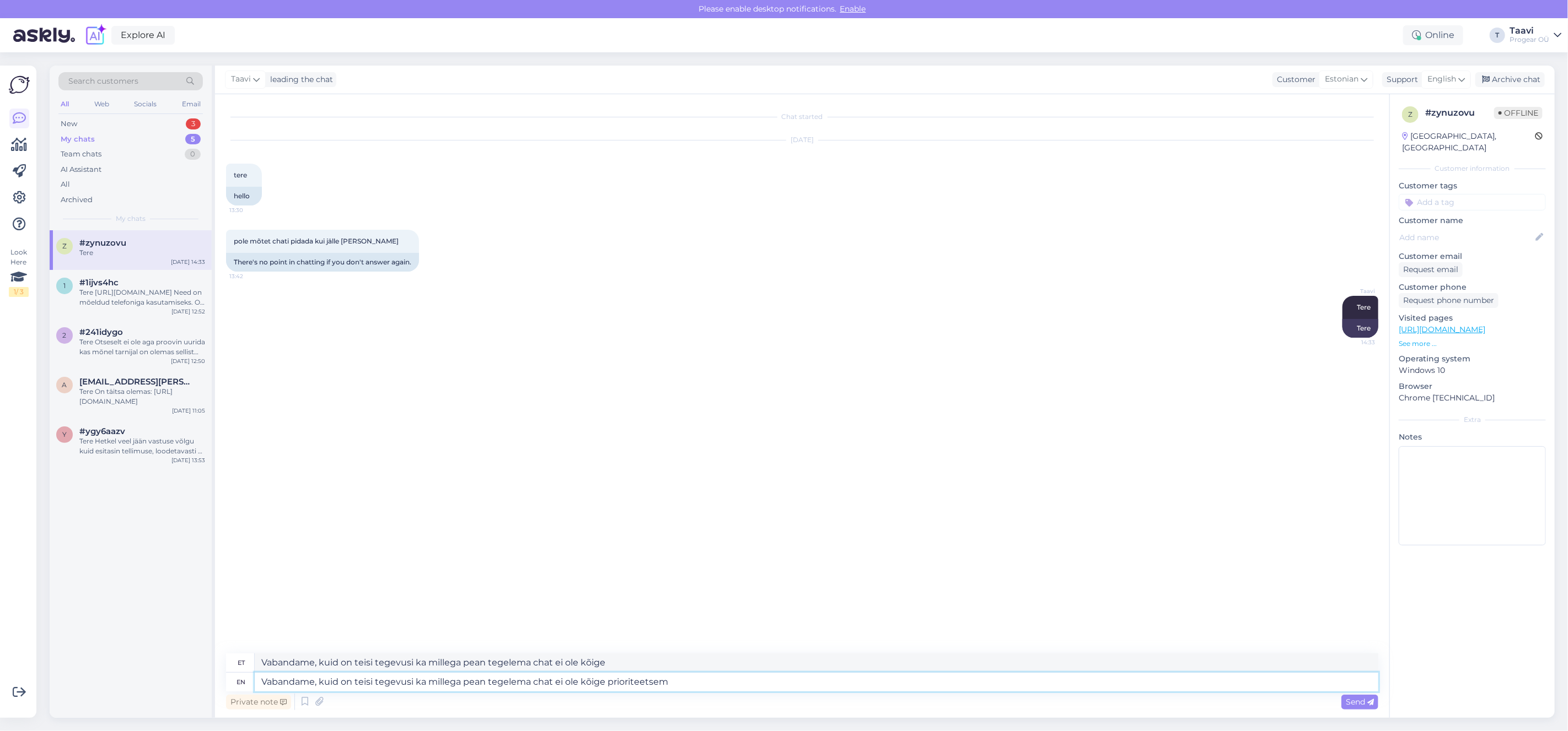
type textarea "Vabandame, kuid on teisi tegevusi ka millega pean tegelema chat ei ole kõige ol…"
type textarea "Vabandame, kuid on teisi tegevusi ka millega pean tegelema chat ei ole kõige pr…"
type textarea "Vabandame, kuid on teisi tegevusi ka millega pean tegelema chat ei ole kõige ol…"
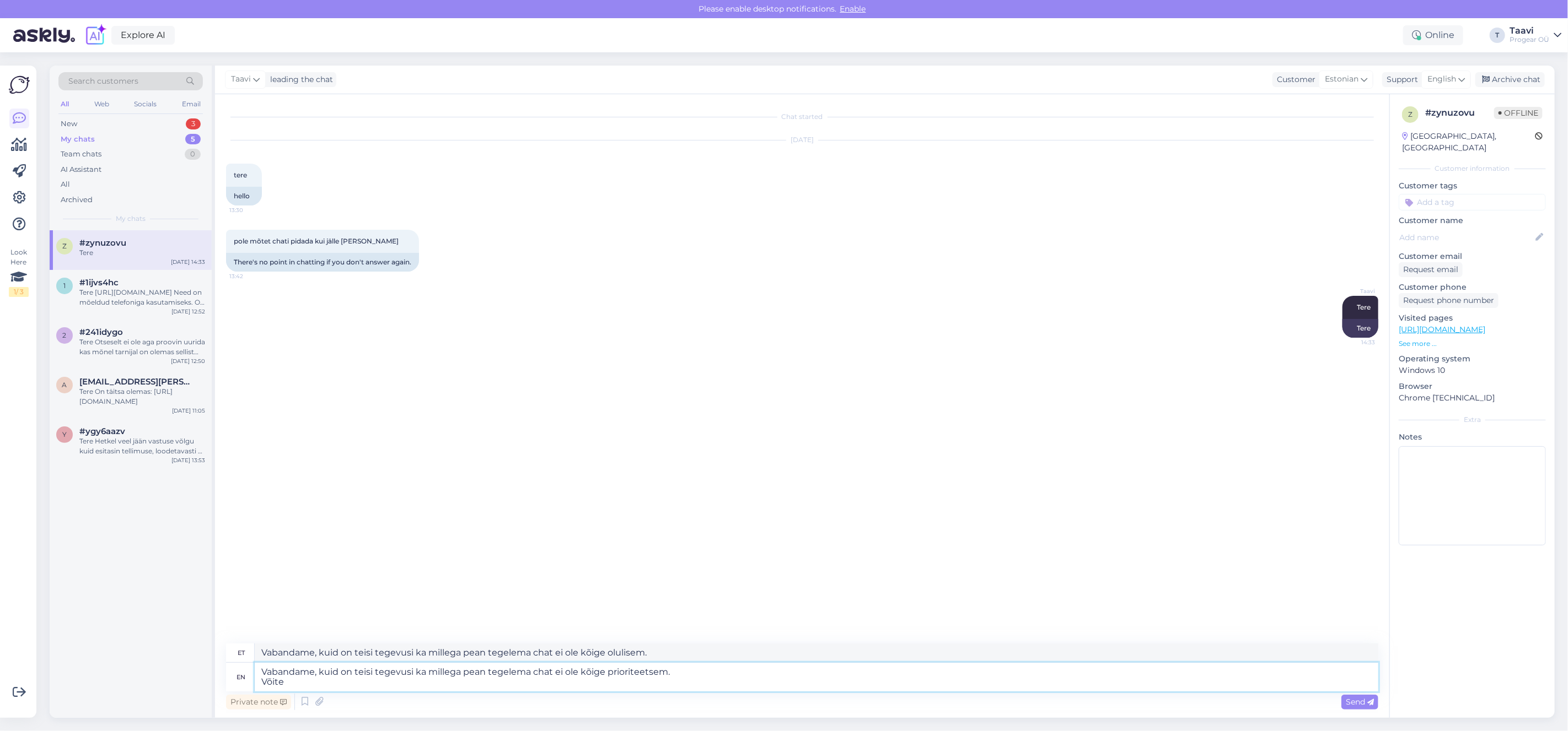
type textarea "Vabandame, kuid on teisi tegevusi ka millega pean tegelema chat ei ole kõige pr…"
type textarea "Vabandame, kuid on teisi tegevusi ka millega pean tegelema chat ei ole kõige ol…"
type textarea "Vabandame, kuid on teisi tegevusi ka millega pean tegelema chat ei ole kõige pr…"
type textarea "Vabandame, kuid on teisi tegevusi ka millega pean tegelema chat ei ole kõige ol…"
type textarea "Vabandame, kuid on teisi tegevusi ka millega pean tegelema chat ei ole kõige pr…"
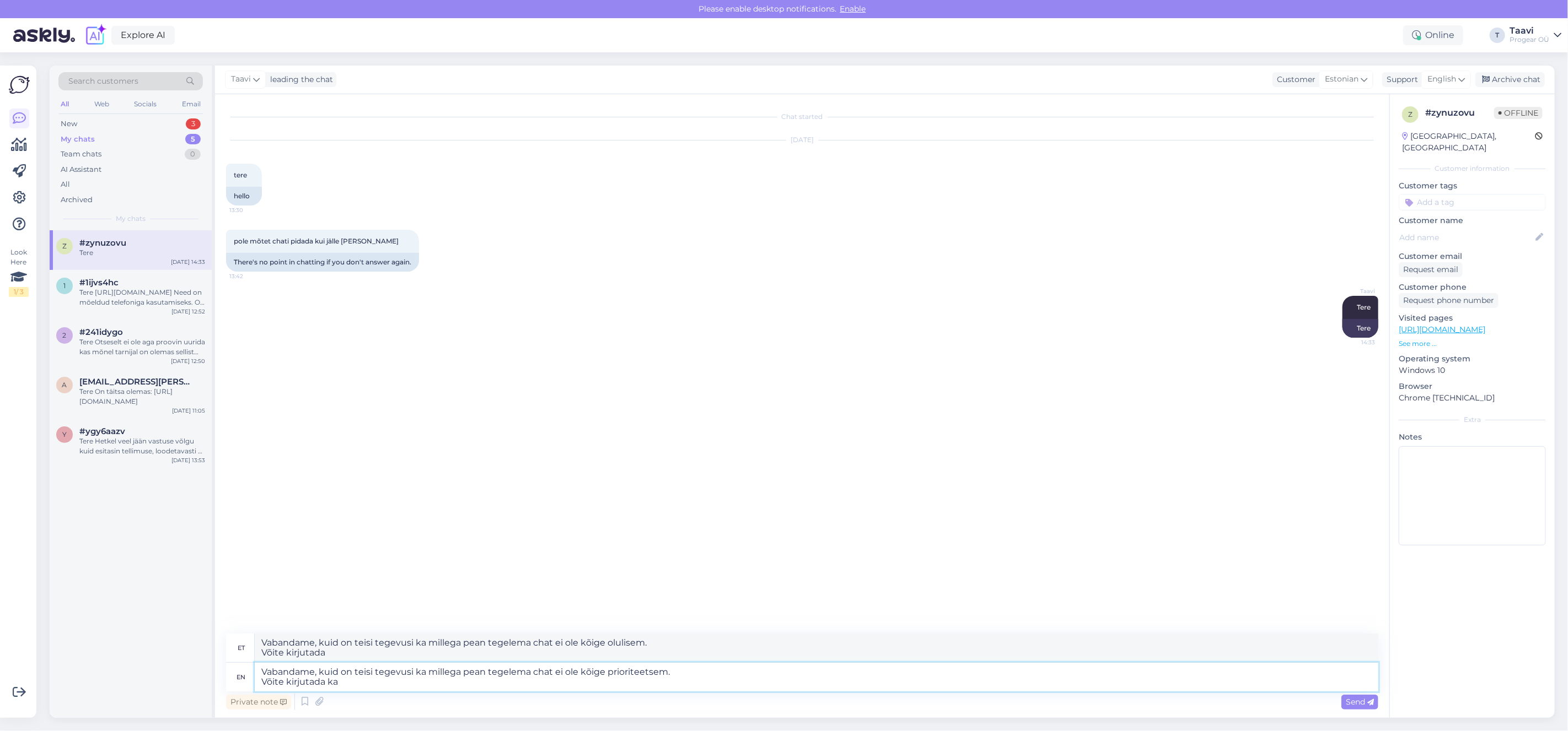
type textarea "Vabandame, kuid on teisi tegevusi ka millega pean tegelema chat ei ole kõige ol…"
type textarea "Vabandame, kuid on teisi tegevusi ka millega pean tegelema chat ei ole kõige pr…"
type textarea "Vabandame, kuid on teisi tegevusi ka millega pean tegelema chat ei ole kõige ol…"
type textarea "Vabandame, kuid on teisi tegevusi ka millega pean tegelema chat ei ole kõige pr…"
type textarea "Vabandame, kuid on teisi tegevusi ka millega pean tegelema chat ei ole kõige ol…"
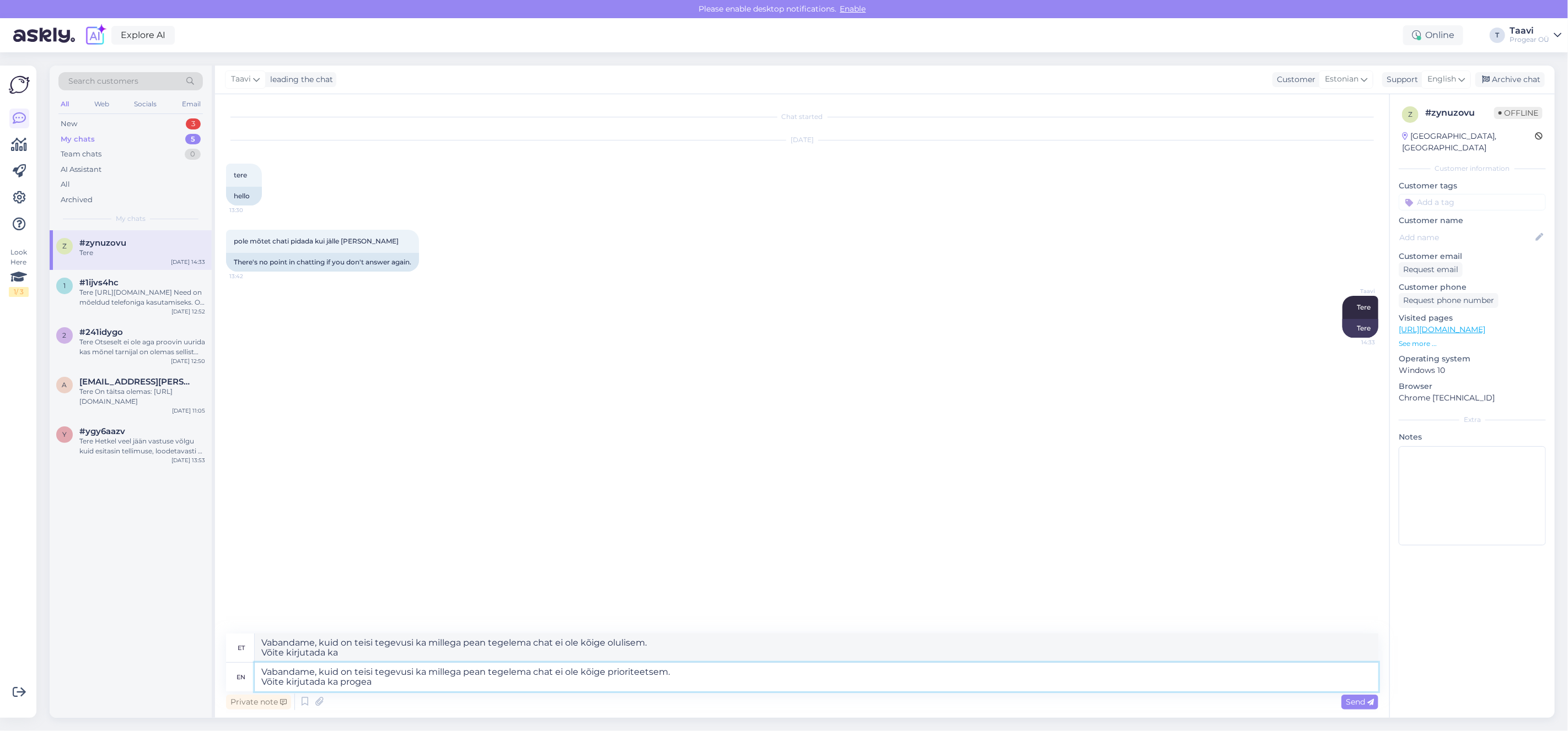
type textarea "Vabandame, kuid on teisi tegevusi ka millega pean tegelema chat ei ole kõige pr…"
type textarea "Vabandame, kuid on teisi tegevusi ka millega pean tegelema chat ei ole kõige ol…"
type textarea "Vabandame, kuid on teisi tegevusi ka millega pean tegelema chat ei ole kõige pr…"
type textarea "Vabandame, kuid on teisi tegevusi ka millega pean tegelema chat ei ole kõige ol…"
type textarea "Vabandame, kuid on teisi tegevusi ka millega pean tegelema chat ei ole kõige pr…"
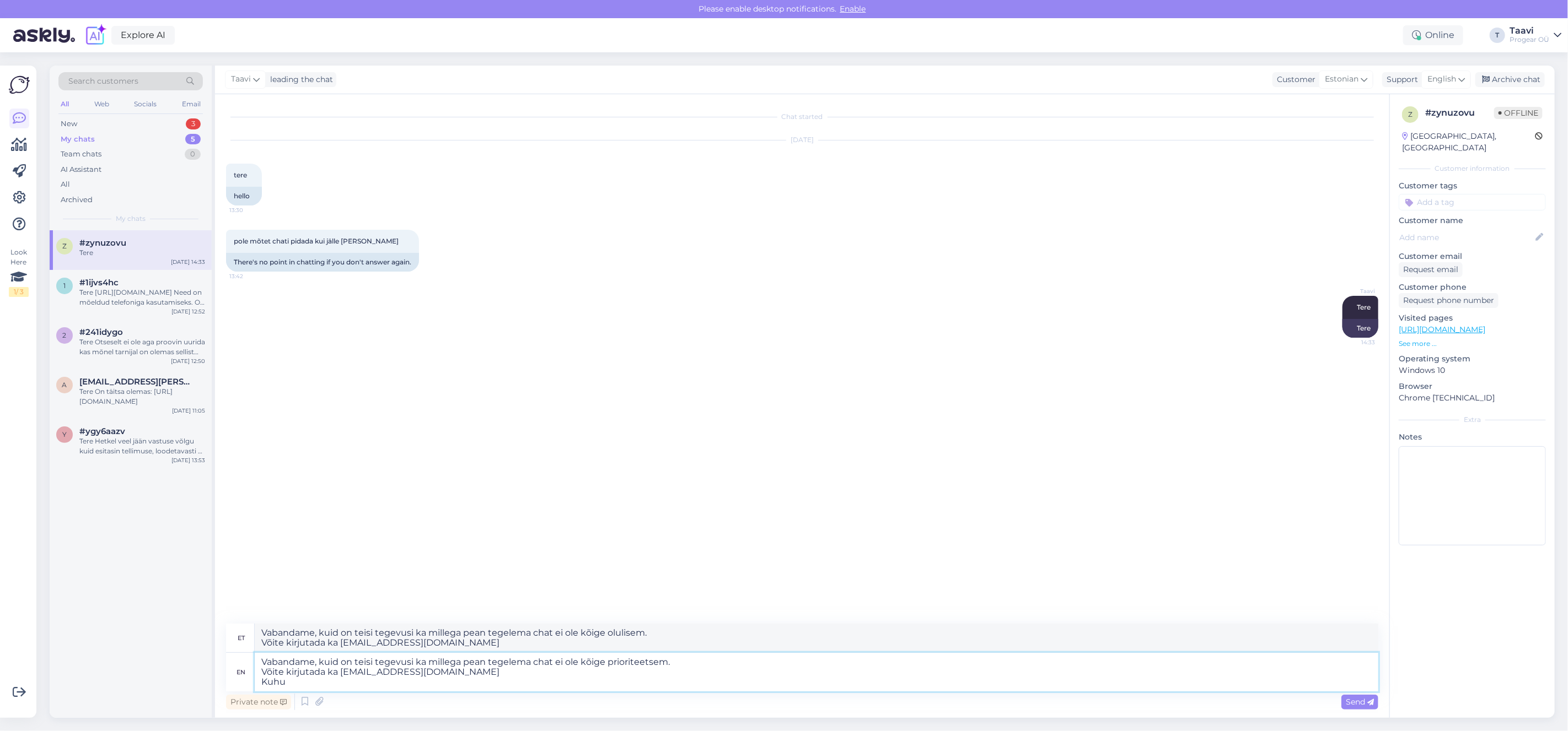
type textarea "Vabandame, kuid on teisi tegevusi ka millega pean tegelema chat ei ole kõige ol…"
type textarea "Vabandame, kuid on teisi tegevusi ka millega pean tegelema chat ei ole kõige pr…"
type textarea "Vabandame, kuid on teisi tegevusi ka millega pean tegelema chat ei ole kõige ol…"
type textarea "Vabandame, kuid on teisi tegevusi ka millega pean tegelema chat ei ole kõige pr…"
type textarea "Vabandame, kuid on teisi tegevusi ka millega pean tegelema chat ei ole kõige ol…"
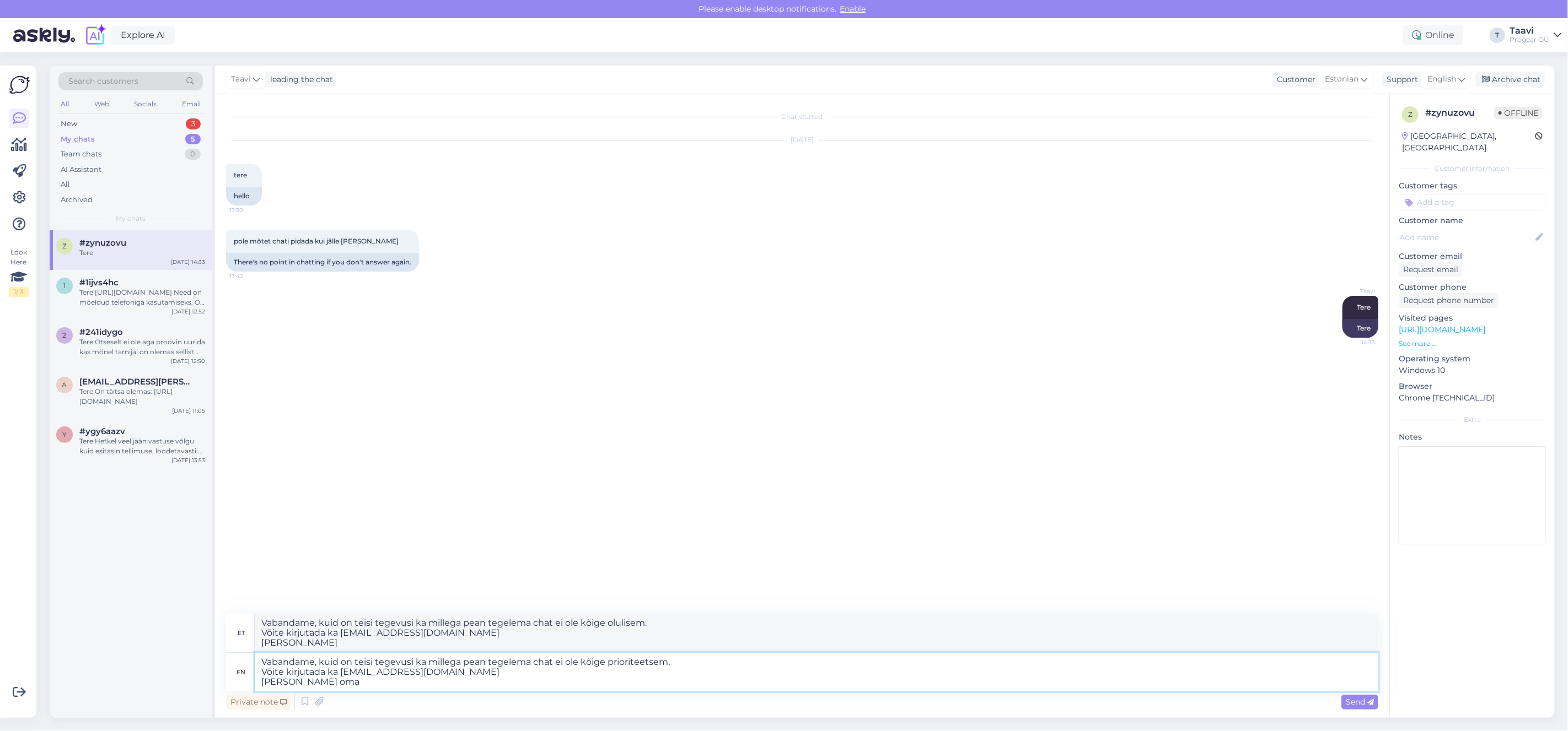
type textarea "Vabandame, kuid on teisi tegevusi ka millega pean tegelema chat ei ole kõige pr…"
type textarea "Vabandame, kuid on teisi tegevusi ka millega pean tegelema chat ei ole kõige ol…"
type textarea "Vabandame, kuid on teisi tegevusi ka millega pean tegelema chat ei ole kõige pr…"
type textarea "Vabandame, kuid on teisi tegevusi ka millega pean tegelema chat ei ole kõige ol…"
type textarea "Vabandame, kuid on teisi tegevusi ka millega pean tegelema chat ei ole kõige pr…"
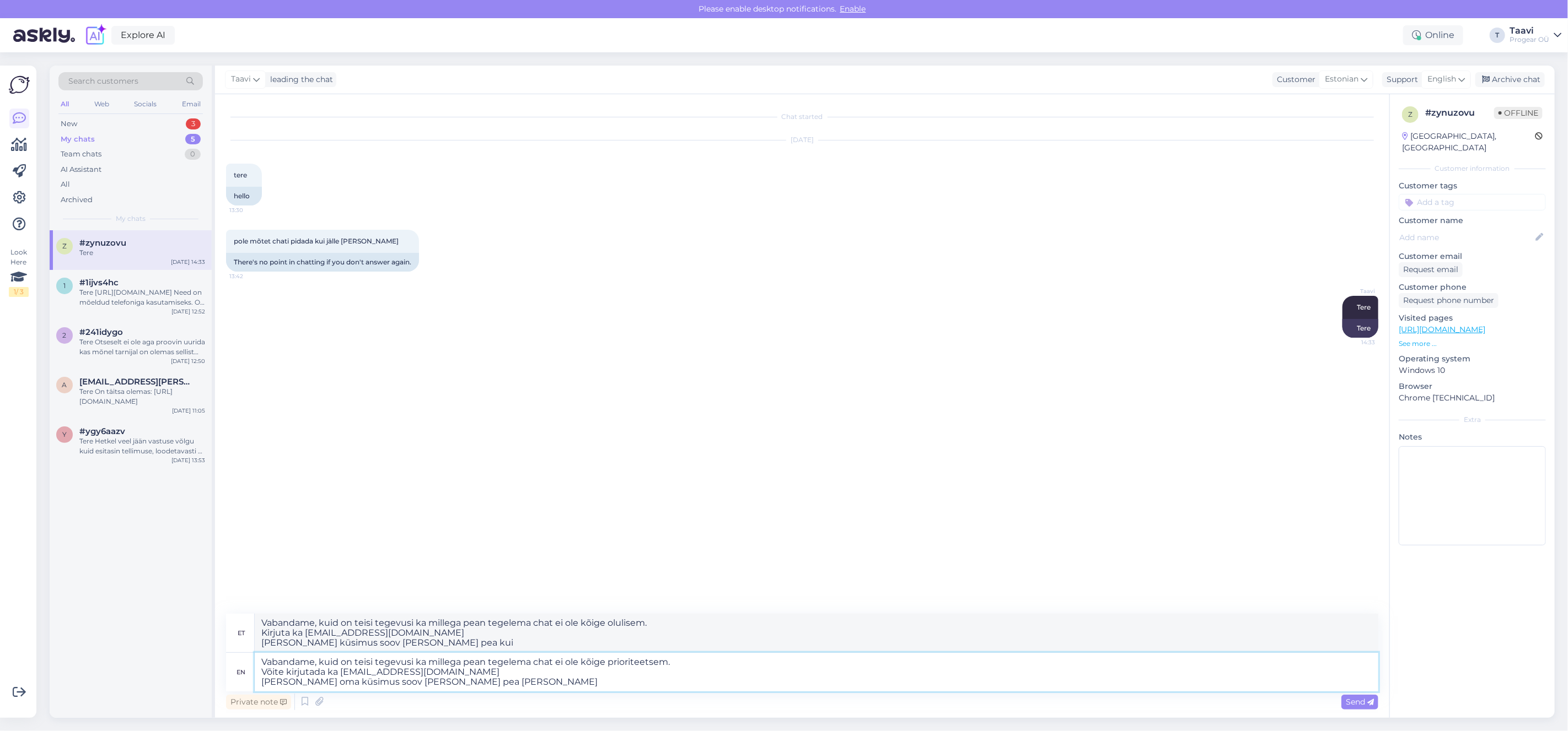
type textarea "Vabandame, kuid on teisi tegevusi ka millega pean tegelema chat ei ole kõige ol…"
type textarea "Vabandame, kuid on teisi tegevusi ka millega pean tegelema chat ei ole kõige pr…"
type textarea "Vabandame, kuid on teisi tegevusi ka millega pean tegelema chat ei ole kõige ol…"
type textarea "Vabandame, kuid on teisi tegevusi ka millega pean tegelema chat ei ole kõige pr…"
type textarea "Vabandame, kuid on teisi tegevusi ka millega pean tegelema chat ei ole kõige ol…"
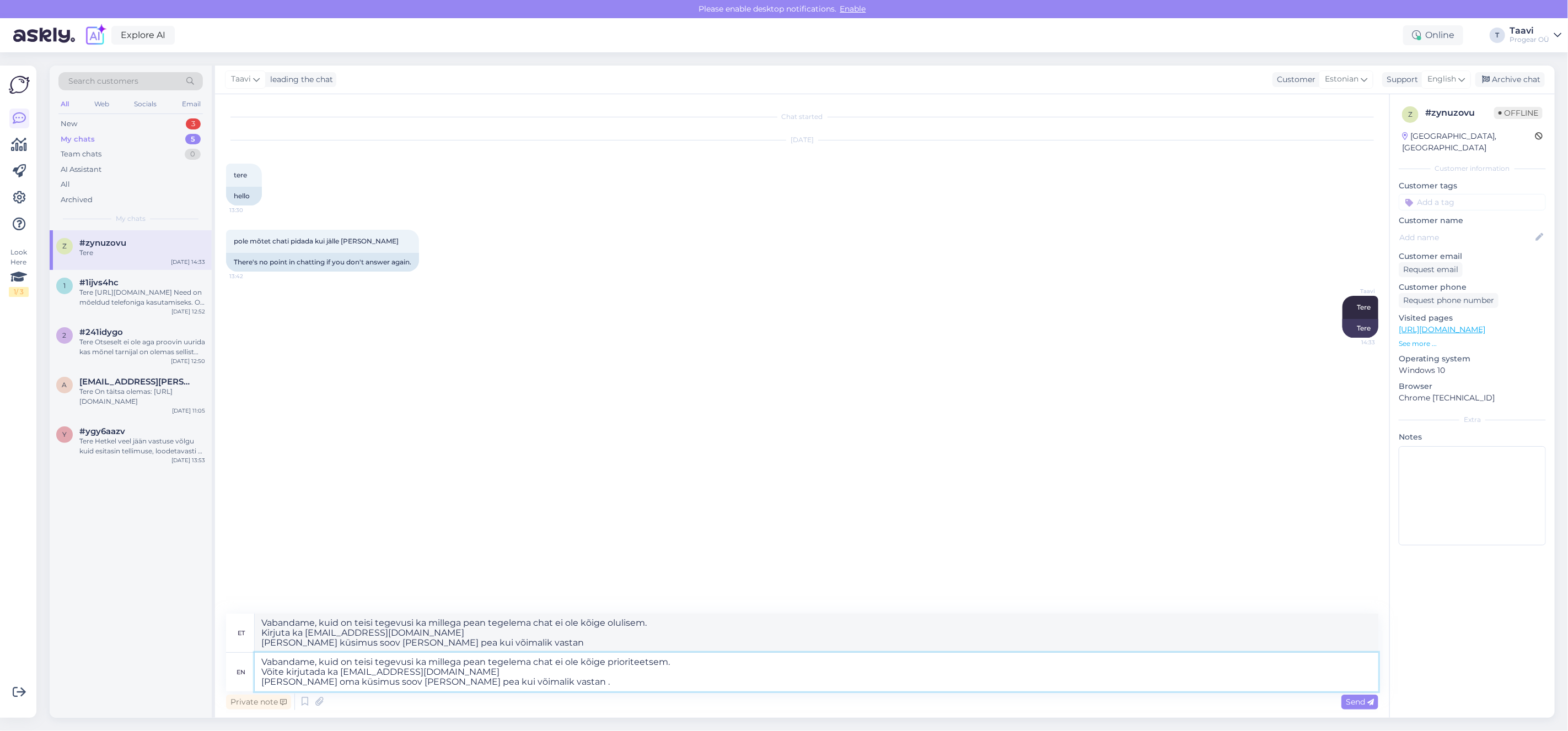
type textarea "Vabandame, kuid on teisi tegevusi ka millega pean tegelema chat ei ole kõige pr…"
type textarea "Vabandame, kuid on teisi tegevusi ka millega pean tegelema chat ei ole kõige ol…"
type textarea "Vabandame, kuid on teisi tegevusi ka millega pean tegelema chat ei ole kõige pr…"
type textarea "Vabandame, kuid on teisi tegevusi ka millega pean tegelema chat ei ole kõige ol…"
type textarea "Vabandame, kuid on teisi tegevusi ka millega pean tegelema chat ei ole kõige pr…"
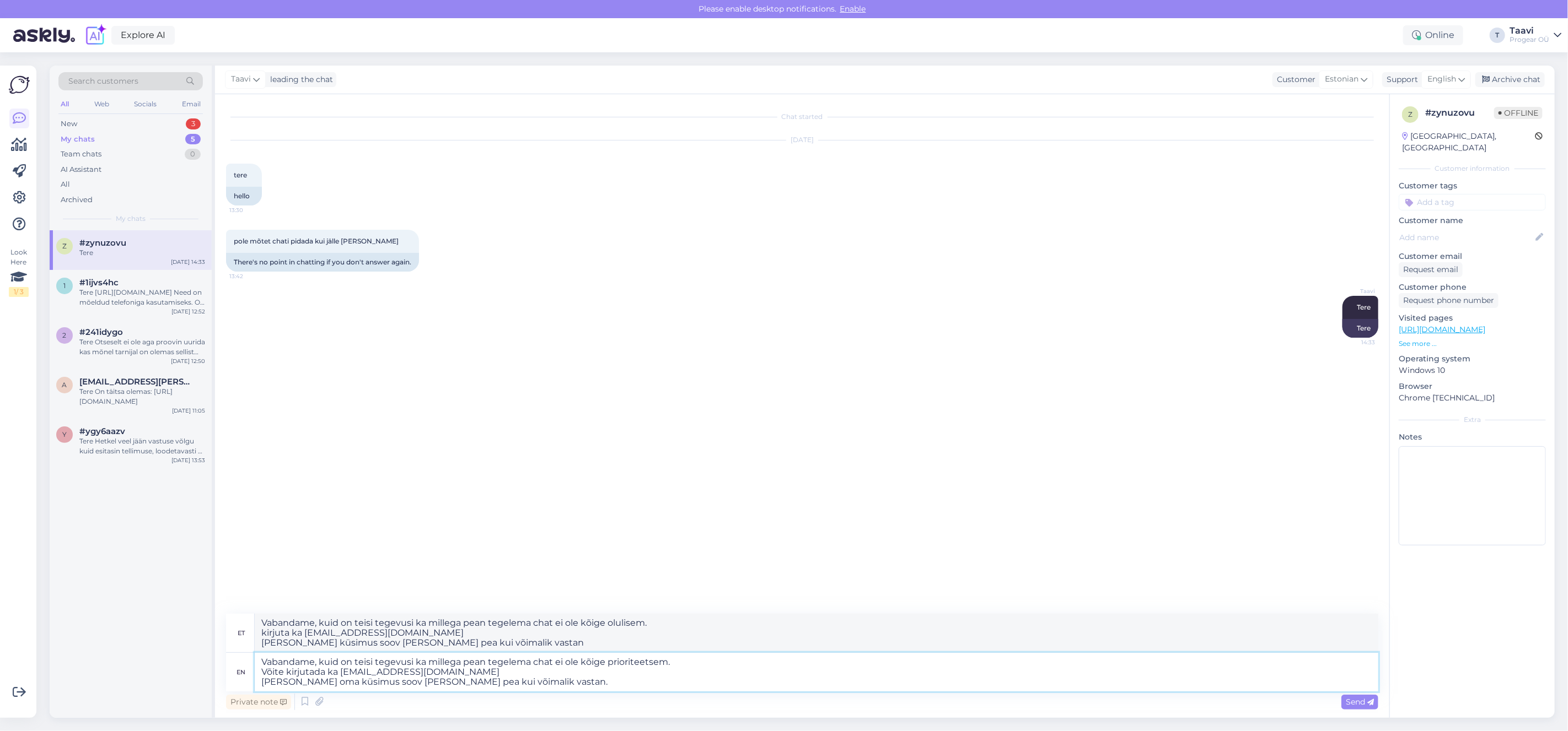
type textarea "Vabandame, kuid on teisi tegevusi ka millega pean tegelema chat ei ole kõige ol…"
type textarea "Vabandame, kuid on teisi tegevusi ka millega pean tegelema chat ei ole kõige pr…"
type textarea "Vabandame, kuid on teisi tegevusi ka millega pean tegelema chat ei ole kõige ol…"
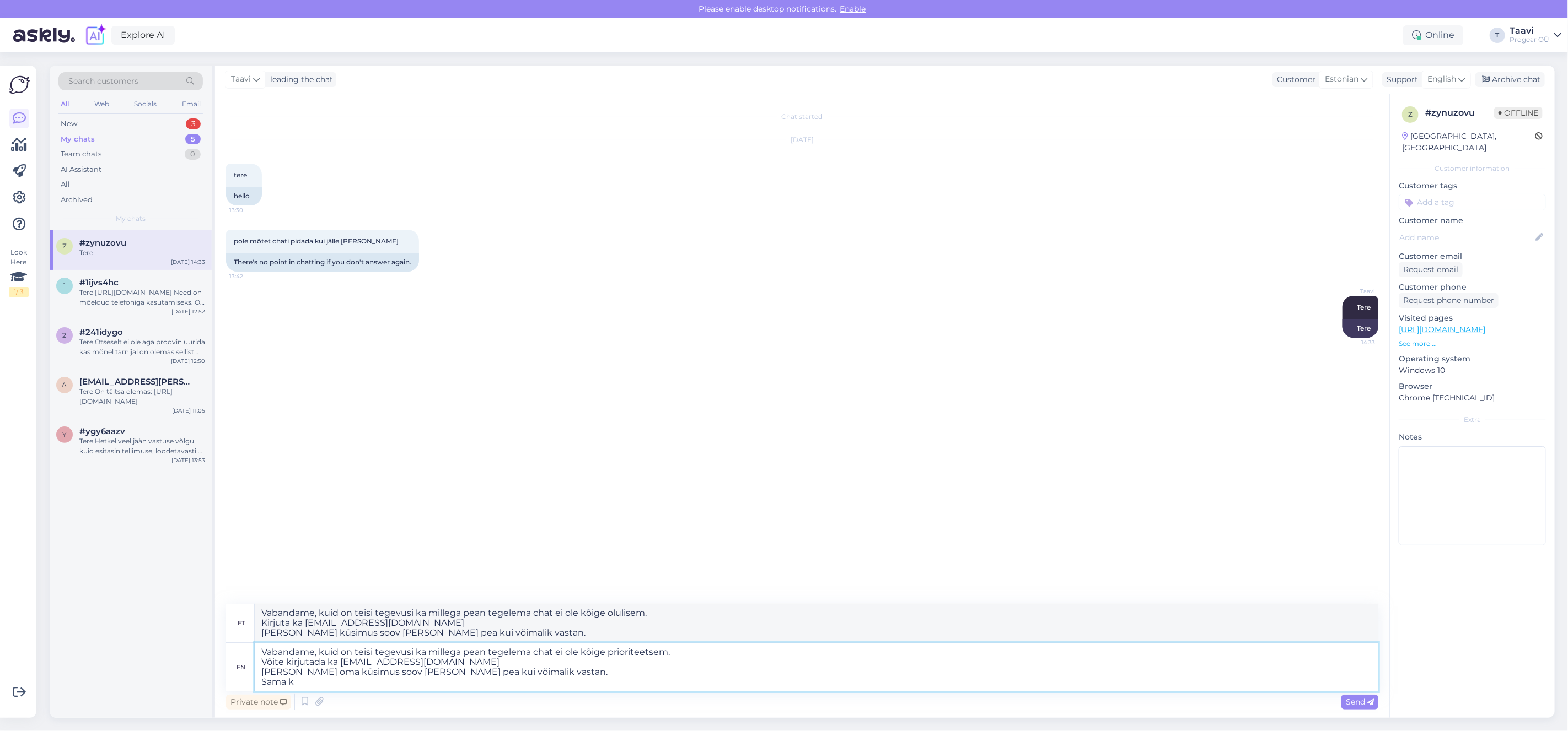
type textarea "Vabandame, kuid on teisi tegevusi ka millega pean tegelema chat ei ole kõige pr…"
type textarea "Vabandame, kuid on teisi tegevusi ka millega pean tegelema chat ei ole kõige ol…"
type textarea "Vabandame, kuid on teisi tegevusi ka millega pean tegelema chat ei ole kõige pr…"
type textarea "Vabandame, kuid on teisi tegevusi ka millega pean tegelema chat ei ole kõige ol…"
type textarea "Vabandame, kuid on teisi tegevusi ka millega pean tegelema chat ei ole kõige pr…"
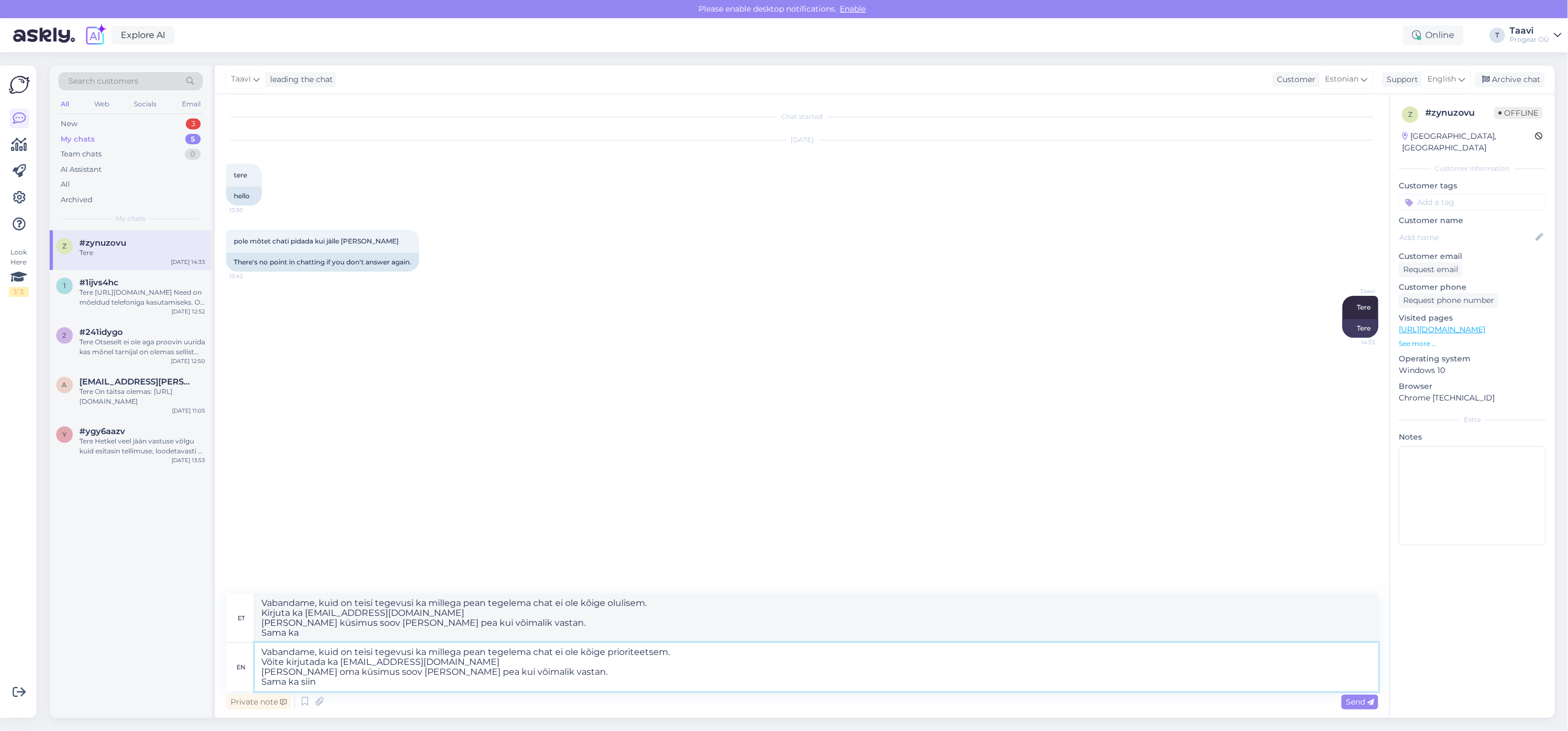
type textarea "Vabandame, kuid on teisi tegevusi ka millega pean tegelema chat ei ole kõige ol…"
type textarea "Vabandame, kuid on teisi tegevusi ka millega pean tegelema chat ei ole kõige pr…"
type textarea "Vabandame, kuid on teisi tegevusi ka millega pean tegelema chat ei ole kõige ol…"
click at [531, 657] on textarea "Vabandame, kuid on teisi tegevusi ka millega pean tegelema chat ei ole kõige pr…" at bounding box center [816, 667] width 1123 height 48
type textarea "Vabandame, kuid on teisi tegevusi ka millega pean tegelema, chat ei ole kõige p…"
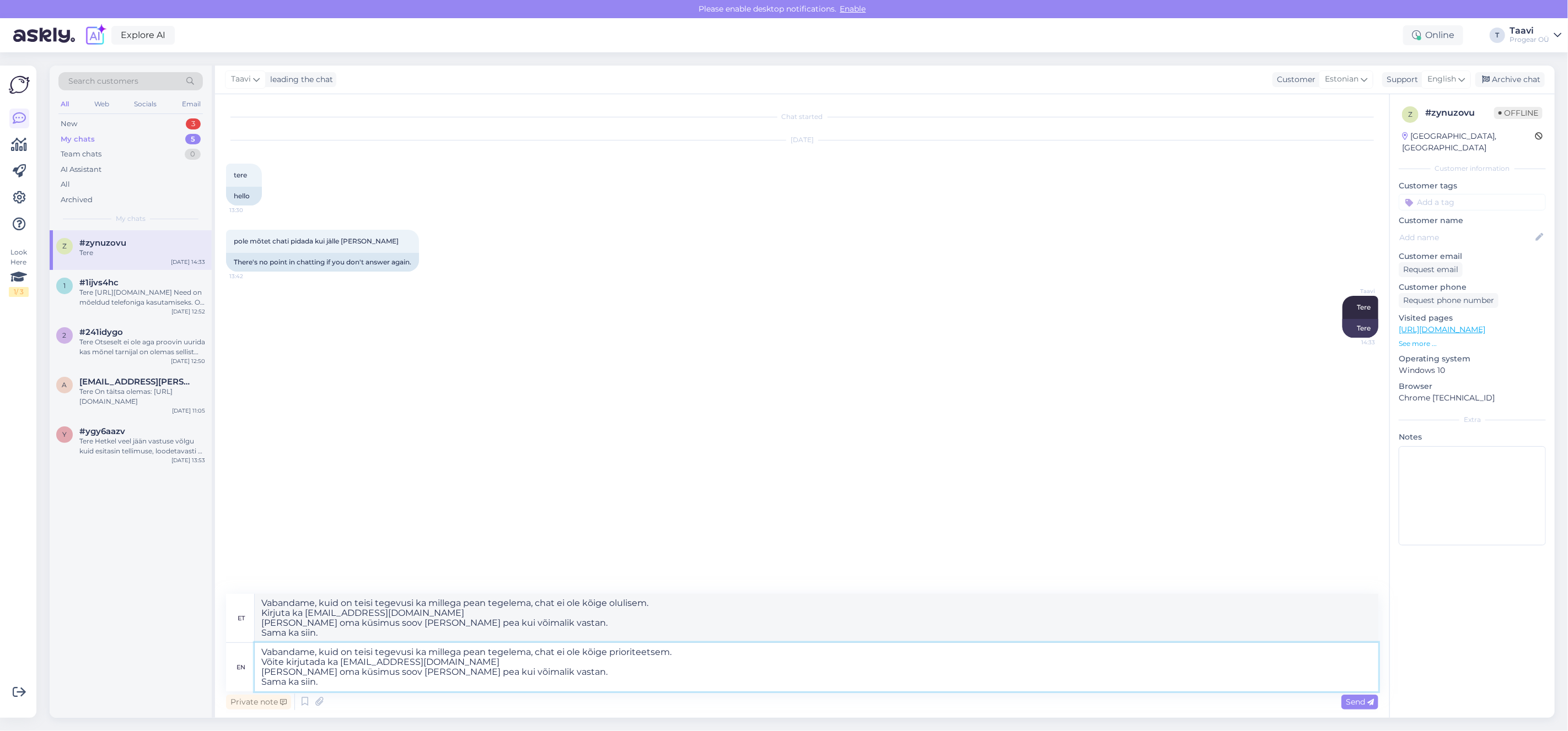
type textarea "Vabandame, kuid on teisi tegevusi ka millega pean tegelema, chat ei ole kõige o…"
drag, startPoint x: 679, startPoint y: 654, endPoint x: 524, endPoint y: 657, distance: 155.0
click at [524, 657] on textarea "Vabandame, kuid on teisi tegevusi ka millega pean tegelema, chat ei ole kõige p…" at bounding box center [816, 667] width 1123 height 48
type textarea "Vabandame, kuid on teisi tegevusi ka millega pean tegelema Võite kirjutada ka […"
type textarea "Vabandame, kuid on teisi tegevusi ka millega pean tegelem Kirjuta ka [EMAIL_ADD…"
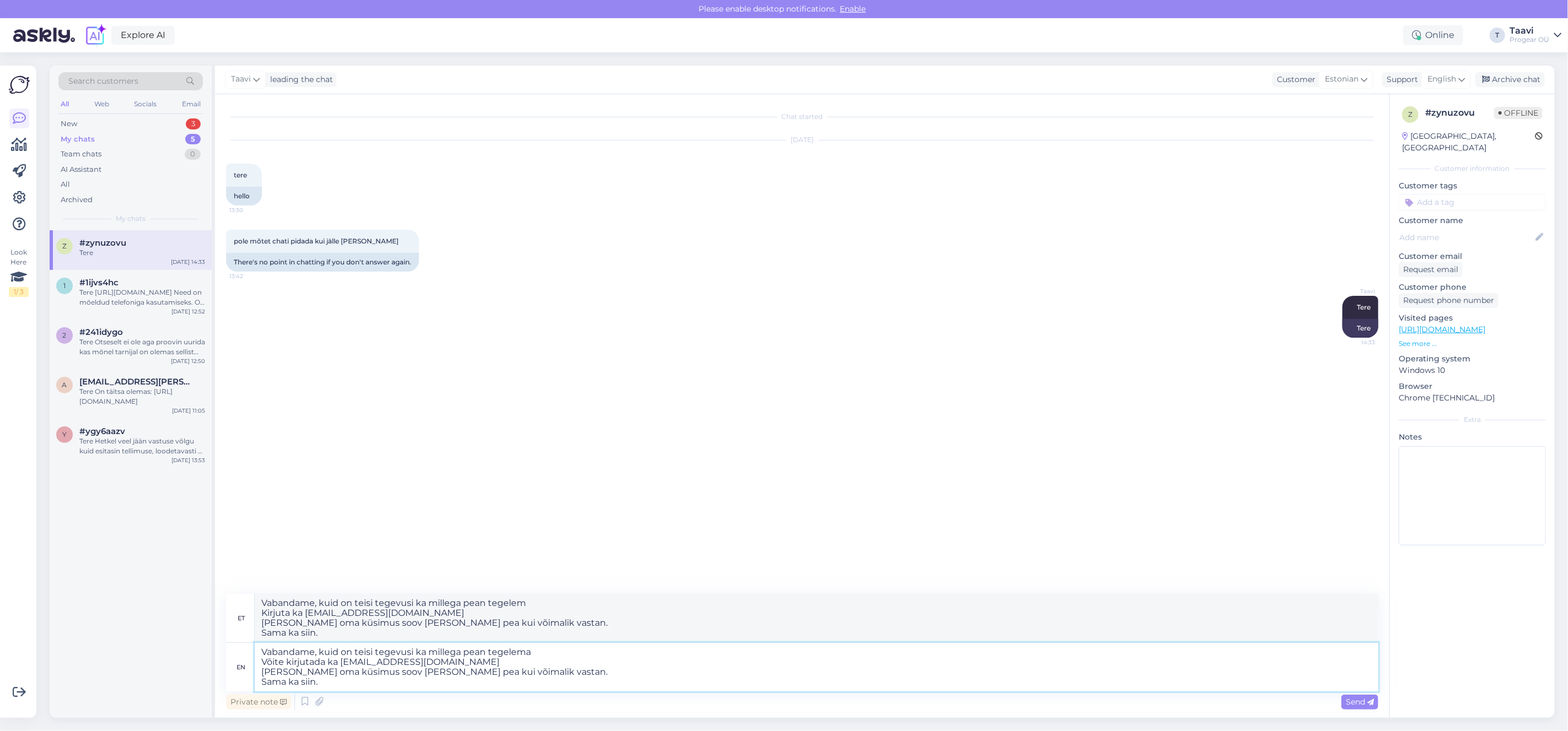
type textarea "Vabandame, kuid on teisi tegevusi ka millega pean tegelema. Võite kirjutada ka …"
type textarea "Vabandame, kuid on teisi tegevusi ka millega pean tegelema. Kirjuta ka [EMAIL_A…"
type textarea "Vabandame, kuid on teisi tegevusi ka millega pean tegelema. Võite kirjutada ka …"
type textarea "Vabandame, kuid on teisi tegevusi ka millega pean tegelema. Kirjuta ka [EMAIL_A…"
type textarea "Vabandame, kuid on teisi tegevusi ka millega pean tegelema. Ei Võite kirjutada …"
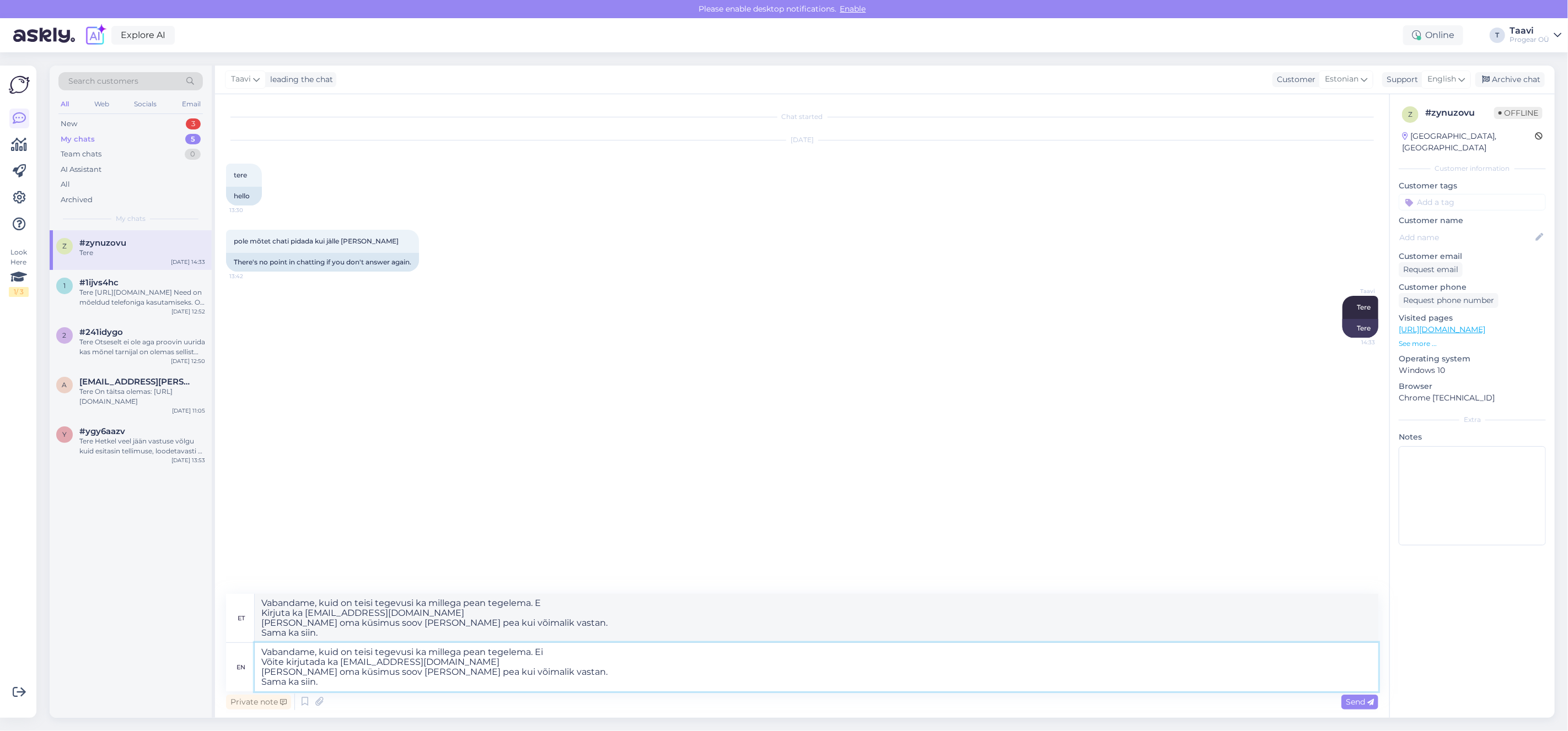
type textarea "Vabandame, kuid on teisi tegevusi ka millega pean tegelema. Ei Kirjuta ka [EMAI…"
type textarea "Vabandame, kuid on teisi tegevusi ka millega pean tegelema. Ei jõ Võite kirjuta…"
type textarea "Vabandame, kuid on teisi tegevusi ka millega pean tegelema. Ei jõ Kirjuta ka [E…"
type textarea "Vabandame, kuid on teisi tegevusi ka millega pean tegelema. Ei jõua Võite kirju…"
type textarea "Vabandame, kuid on teisi tegevusi ka millega pean tegelema. Ei jõu küsimust Kir…"
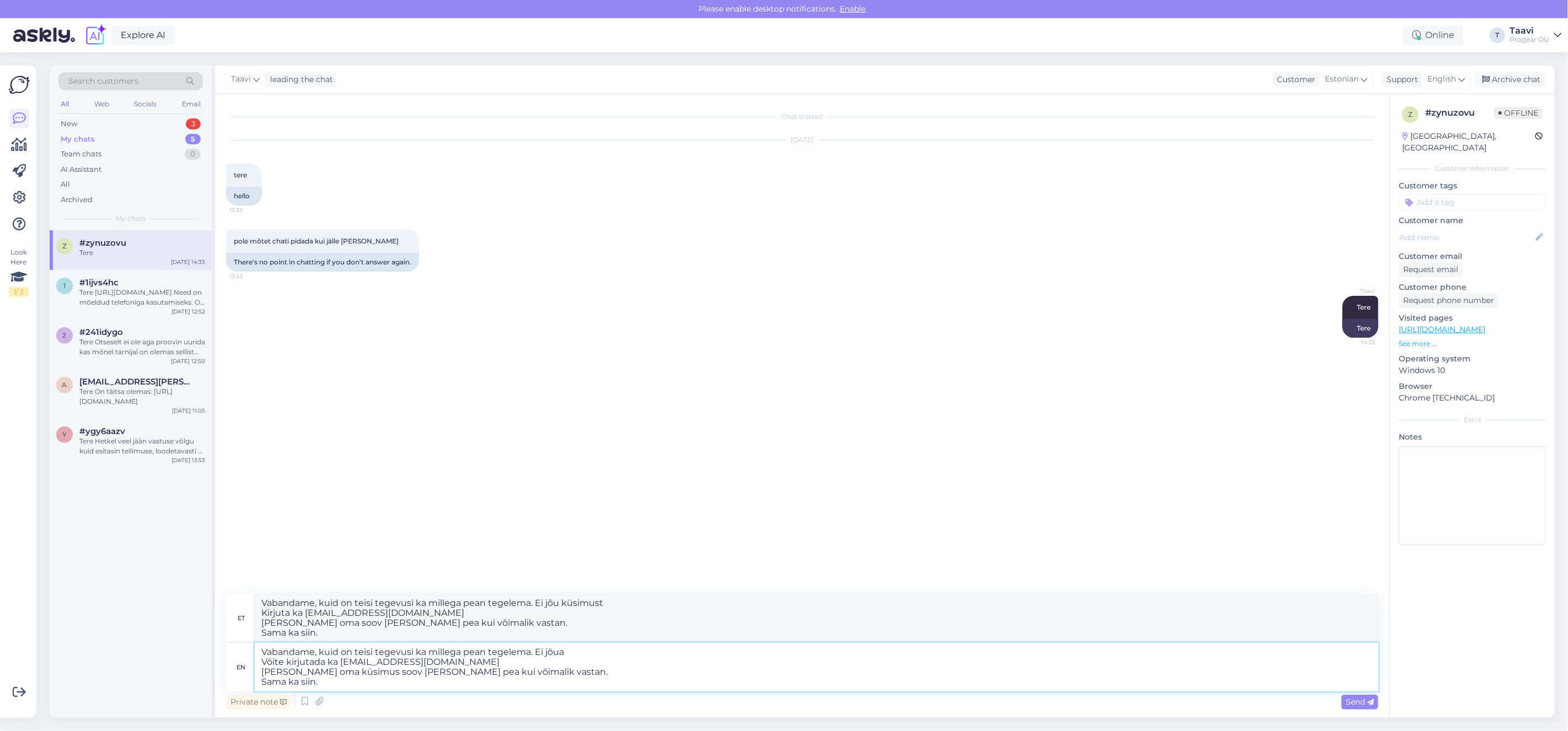
type textarea "Vabandame, kuid on teisi tegevusi ka millega pean tegelema. Ei jõua a Võite kir…"
type textarea "Vabandame, kuid on teisi tegevusi ka millega pean tegelema. Ei jõua küsimust Ki…"
type textarea "Vabandame, kuid on teisi tegevusi ka millega pean tegelema. Ei jõua al Võite ki…"
type textarea "Vabandame, kuid on teisi tegevusi ka millega pean tegelema. Ei jõua a Kirjuta k…"
type textarea "Vabandame, kuid on teisi tegevusi ka millega pean tegelema. Ei jõua ala Võite k…"
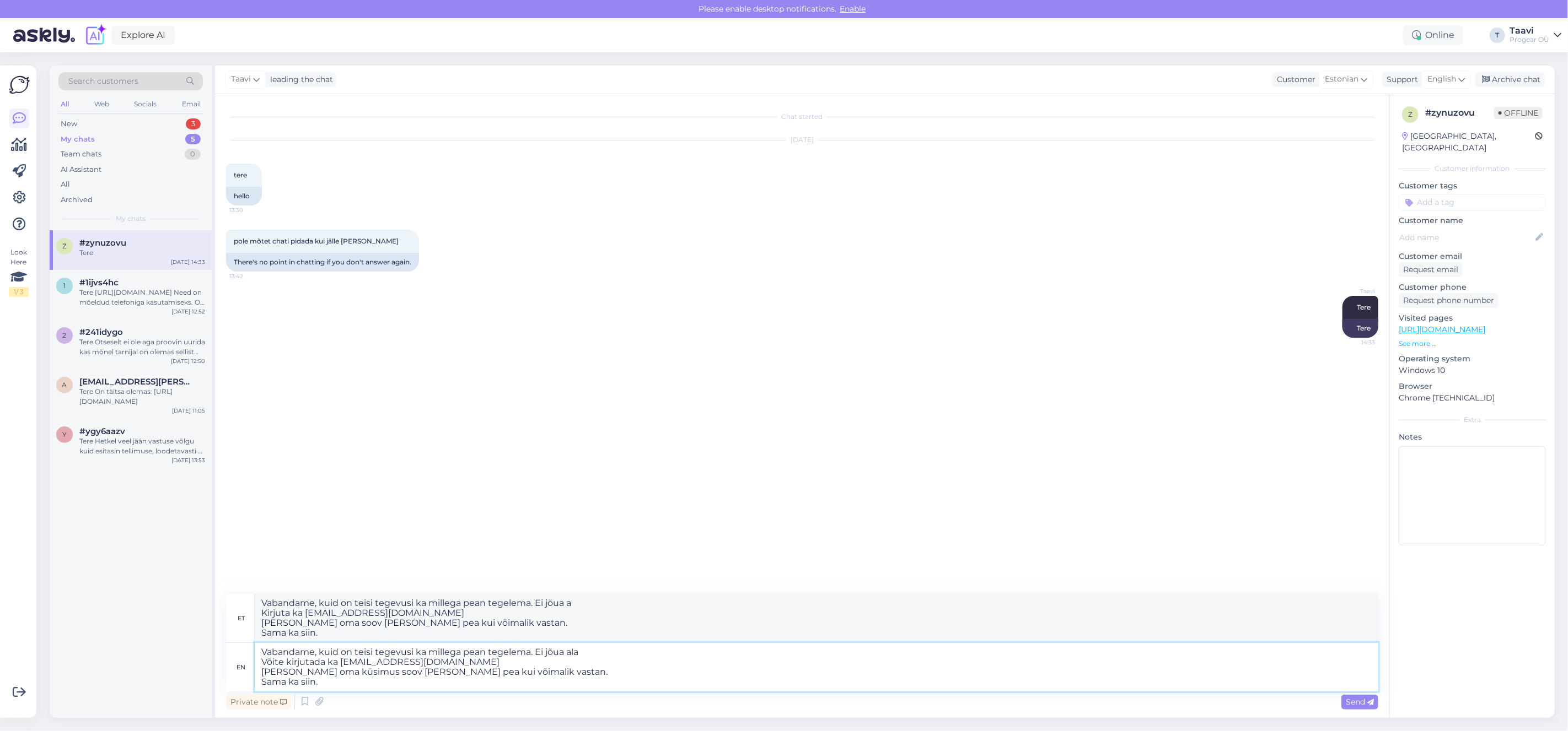
type textarea "Vabandame, kuid on teisi tegevusi ka millega pean tegelema. Ei jõua al Kirjuta …"
type textarea "Vabandame, kuid on teisi tegevusi ka millega pean tegelema. Ei jõua alat Võite …"
type textarea "Vabandame, kuid on teisi tegevusi ka millega pean tegelema. Ei jõua küsimust Ki…"
type textarea "Vabandame, kuid on teisi tegevusi ka millega pean tegelema. Ei [PERSON_NAME] Võ…"
type textarea "Vabandame, kuid on teisi tegevusi ka millega pean tegelema. Ei jõua alat Kirjut…"
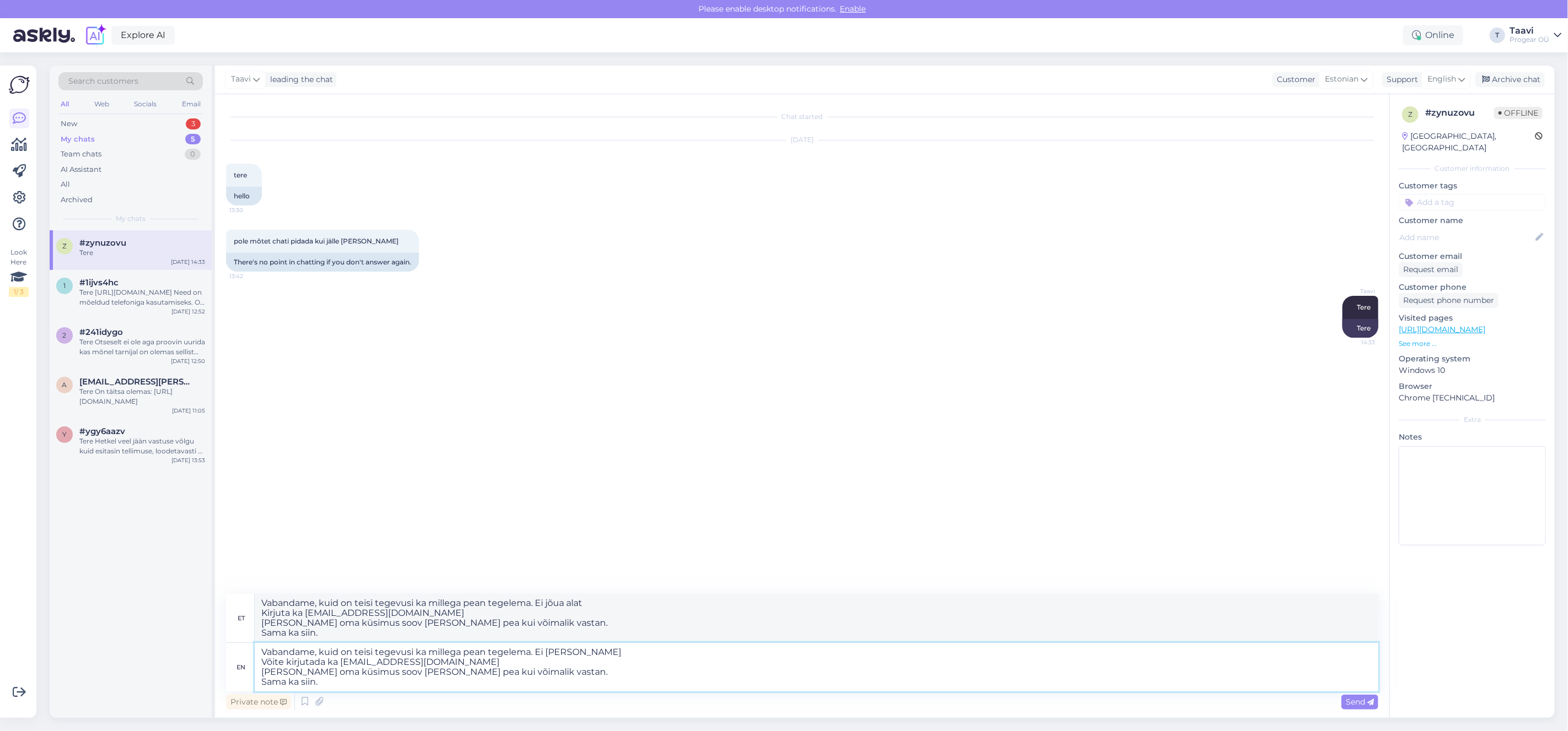
type textarea "Vabandame, kuid on teisi tegevusi ka millega pean tegelema. Ei [PERSON_NAME] Võ…"
type textarea "Vabandame, kuid on teisi tegevusi ka millega pean tegelema. Ei [PERSON_NAME] kü…"
type textarea "Vabandame, kuid on teisi tegevusi ka millega pean tegelema. Ei [PERSON_NAME] va…"
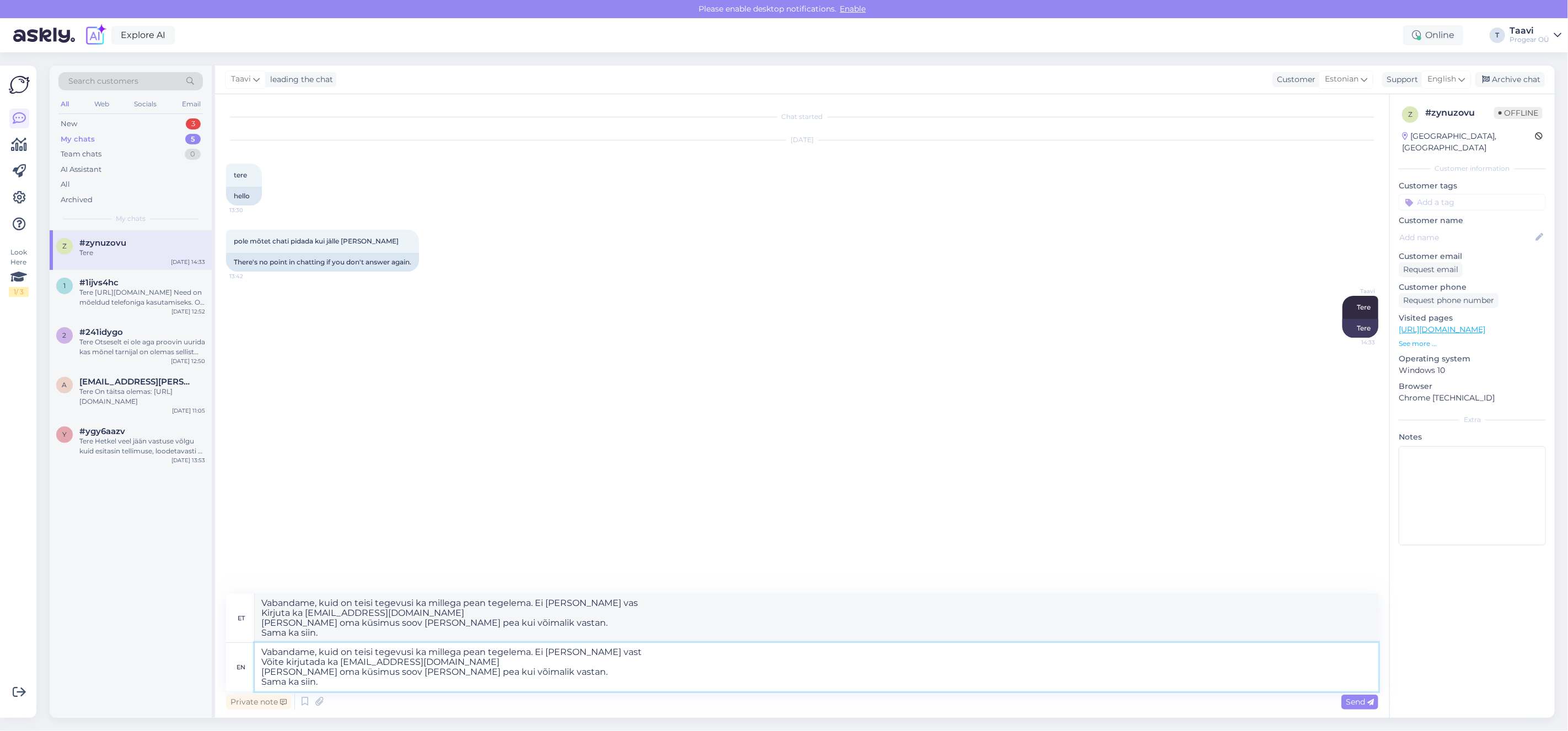
type textarea "Vabandame, kuid on teisi tegevusi ka millega pean tegelema. Ei [PERSON_NAME] va…"
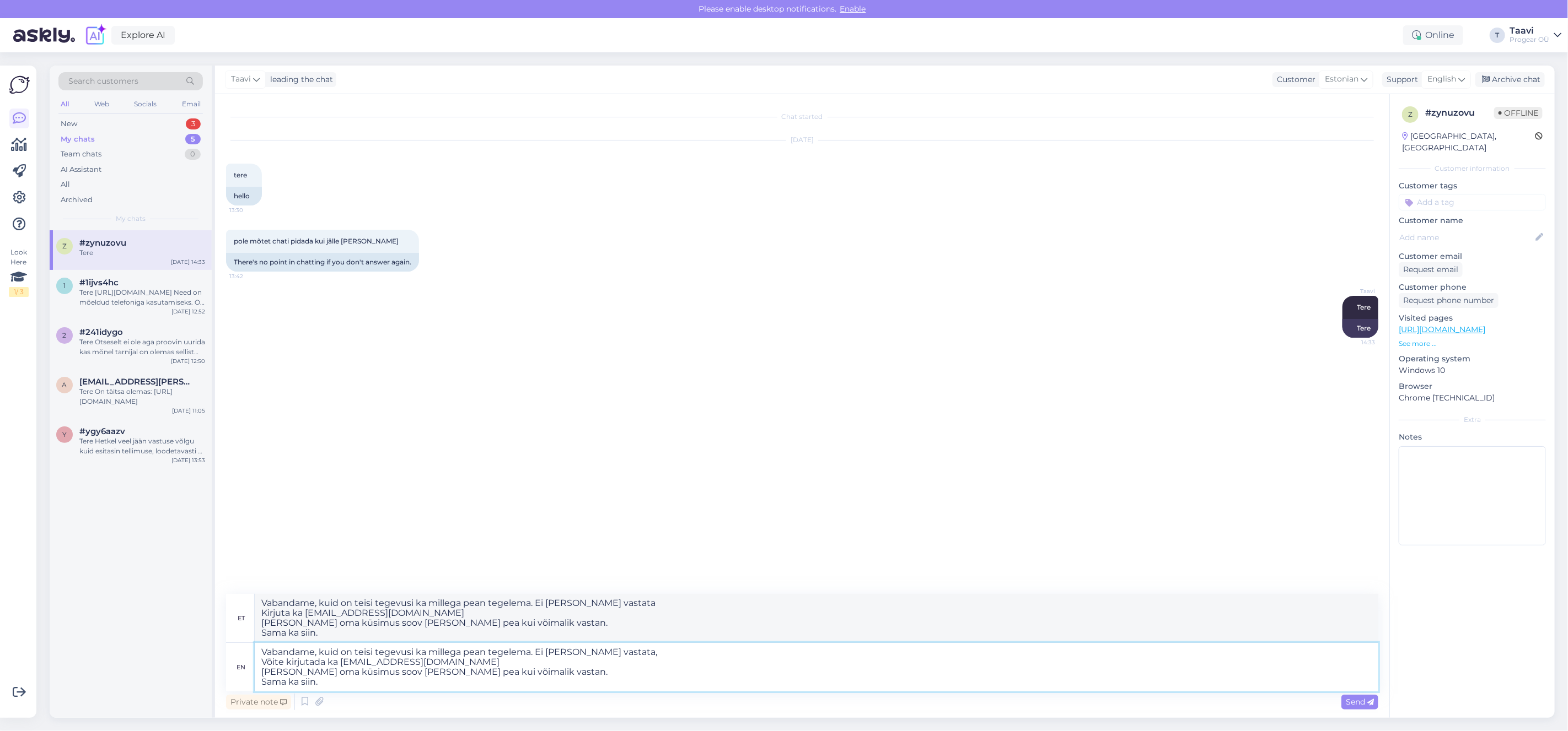
type textarea "Vabandame, kuid on teisi tegevusi ka millega pean tegelema. Ei [PERSON_NAME] va…"
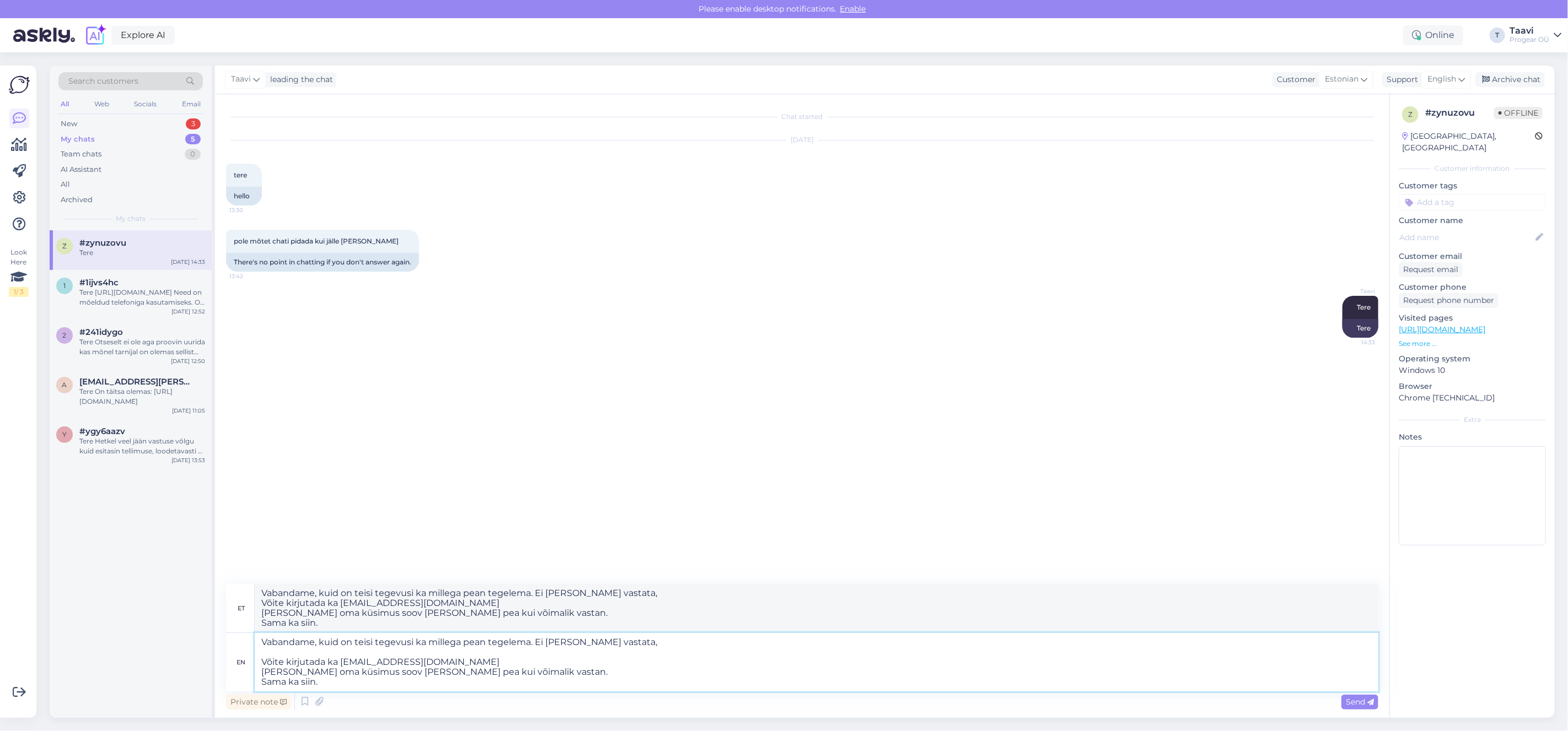
type textarea "Vabandame, kuid on teisi tegevusi ka millega pean tegelema. Ei [PERSON_NAME] va…"
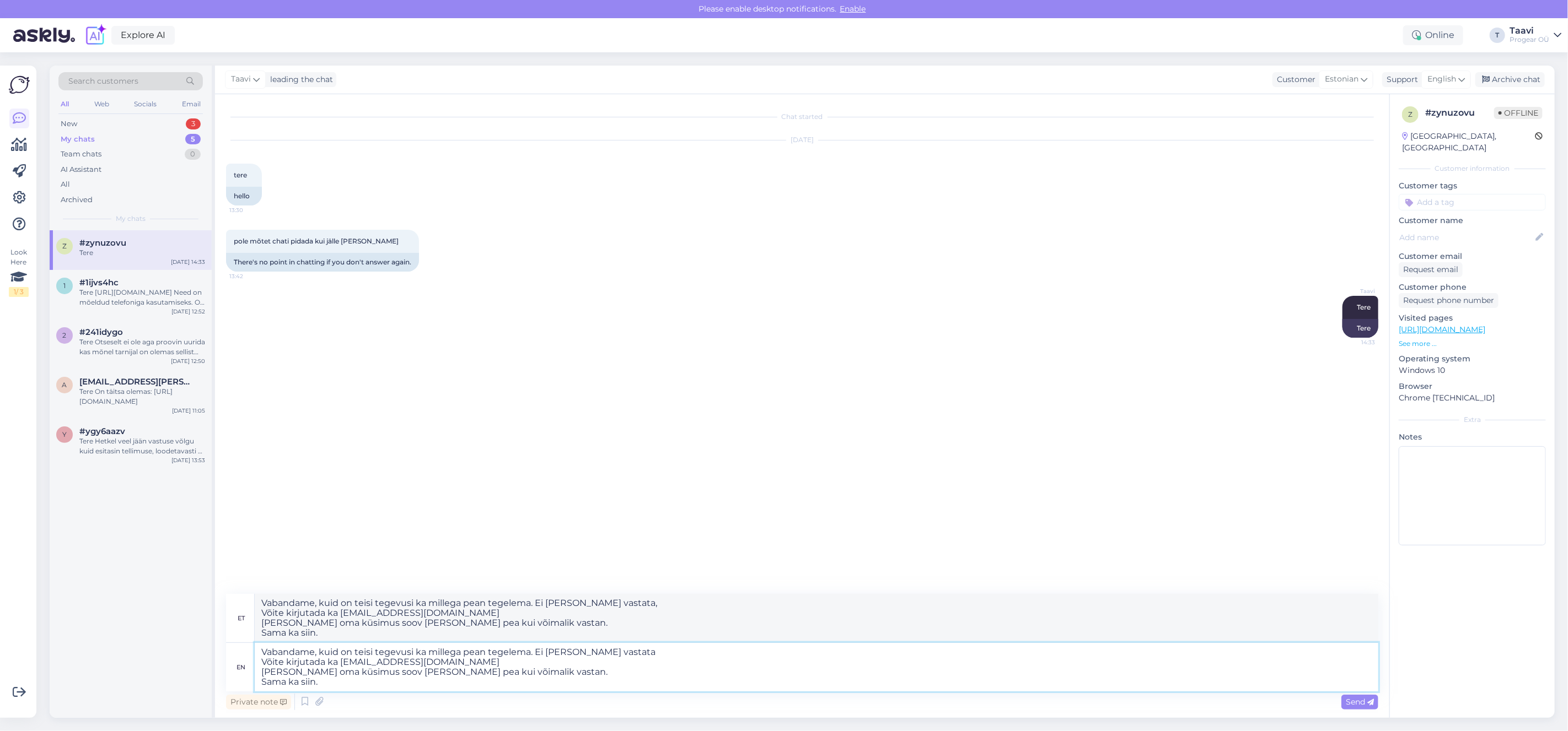
type textarea "Vabandame, kuid on teisi tegevusi ka millega pean tegelema. Ei [PERSON_NAME] va…"
type textarea "Vabandame, kuid on teisi tegevusi ka millega pean tegelema. Ei suuda alati vast…"
type textarea "Vabandame, kuid on teisi tegevusi ka millega pean tegelema. Ei [PERSON_NAME] va…"
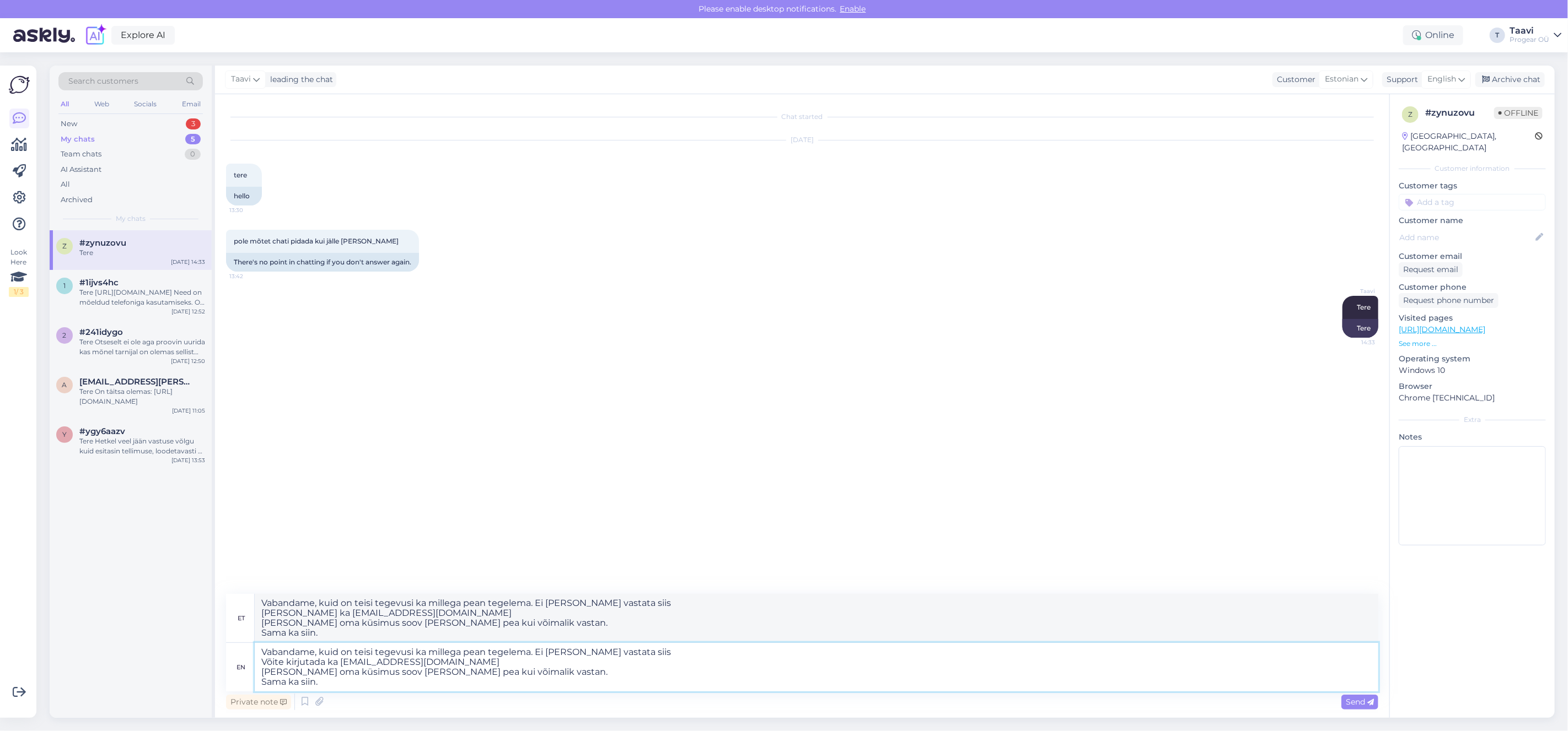
type textarea "Vabandame, kuid on teisi tegevusi ka millega pean tegelema. Ei [PERSON_NAME] va…"
click at [480, 652] on textarea "Vabandame, kuid on teisi tegevusi ka millega pean tegelema. Võite kirjutada ka …" at bounding box center [816, 667] width 1123 height 48
click at [316, 653] on textarea "Vabandame, kuid on teisi tegevusi ka millega pean tegelema. Võite kirjutada ka …" at bounding box center [816, 667] width 1123 height 48
drag, startPoint x: 371, startPoint y: 676, endPoint x: 385, endPoint y: 679, distance: 14.3
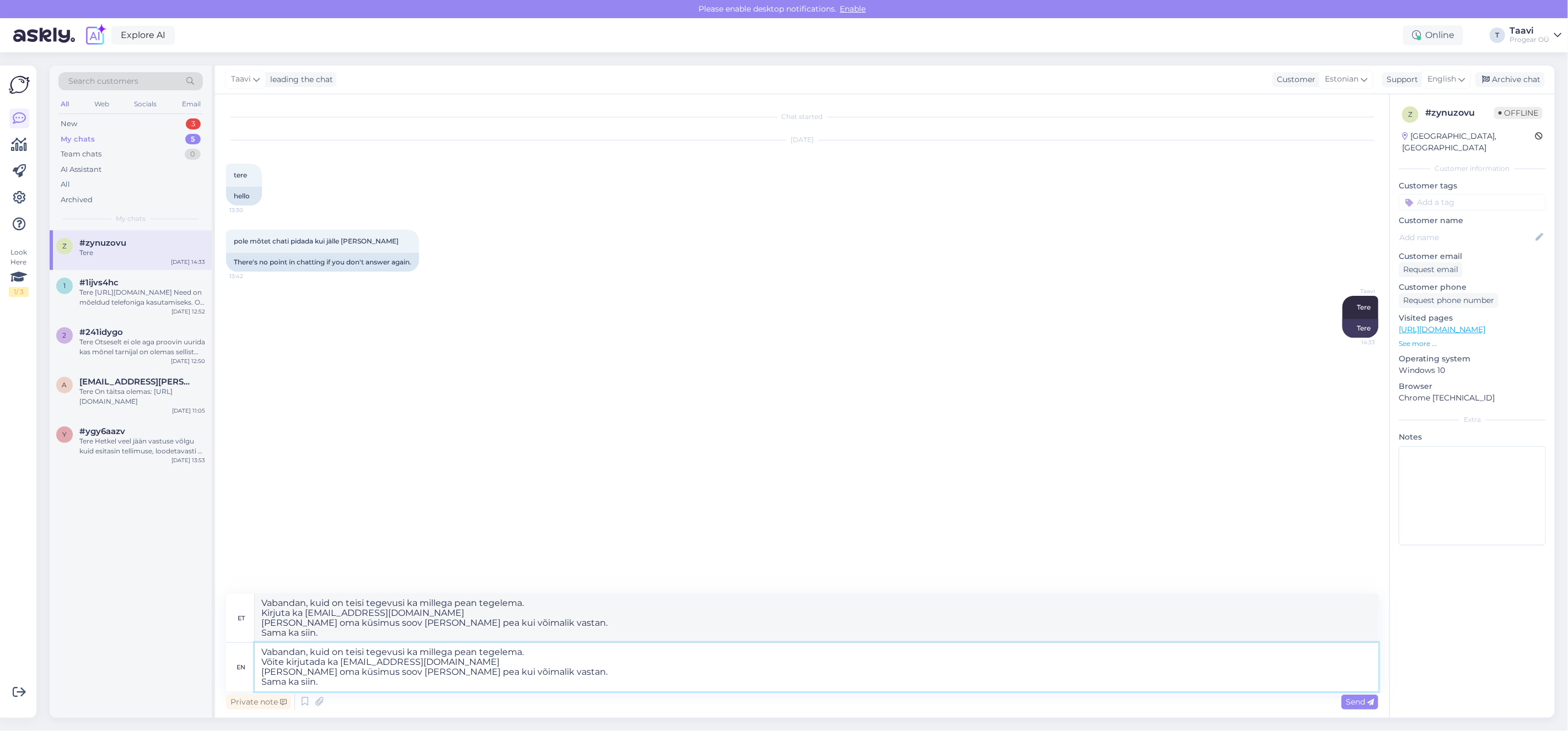
click at [372, 677] on textarea "Vabandan, kuid on teisi tegevusi ka millega pean tegelema. Võite kirjutada ka […" at bounding box center [816, 667] width 1123 height 48
drag, startPoint x: 1367, startPoint y: 700, endPoint x: 1003, endPoint y: 605, distance: 376.2
click at [1363, 700] on span "Send" at bounding box center [1359, 701] width 28 height 10
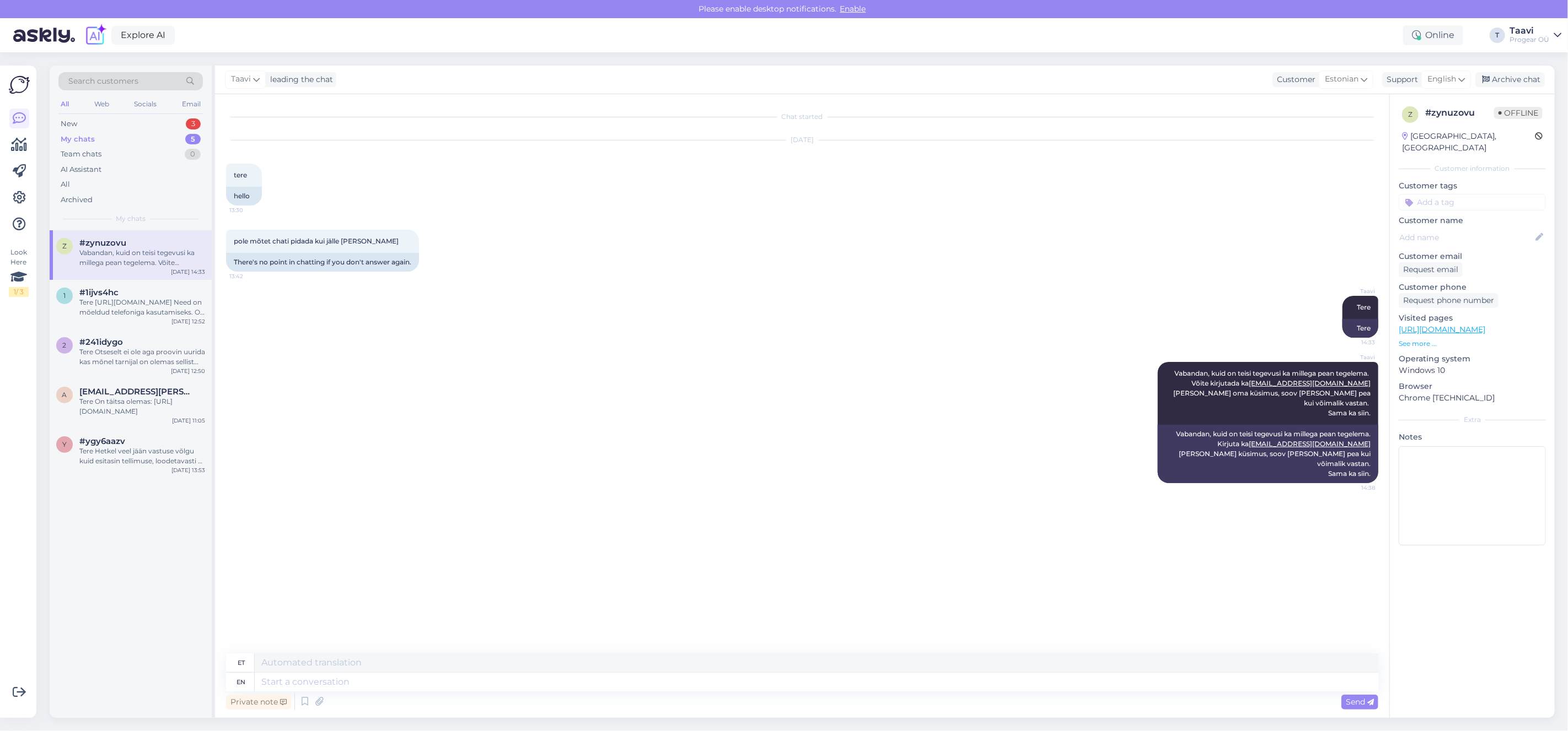
click at [105, 135] on div "My chats 5" at bounding box center [130, 139] width 145 height 16
click at [107, 124] on div "New 3" at bounding box center [130, 124] width 145 height 16
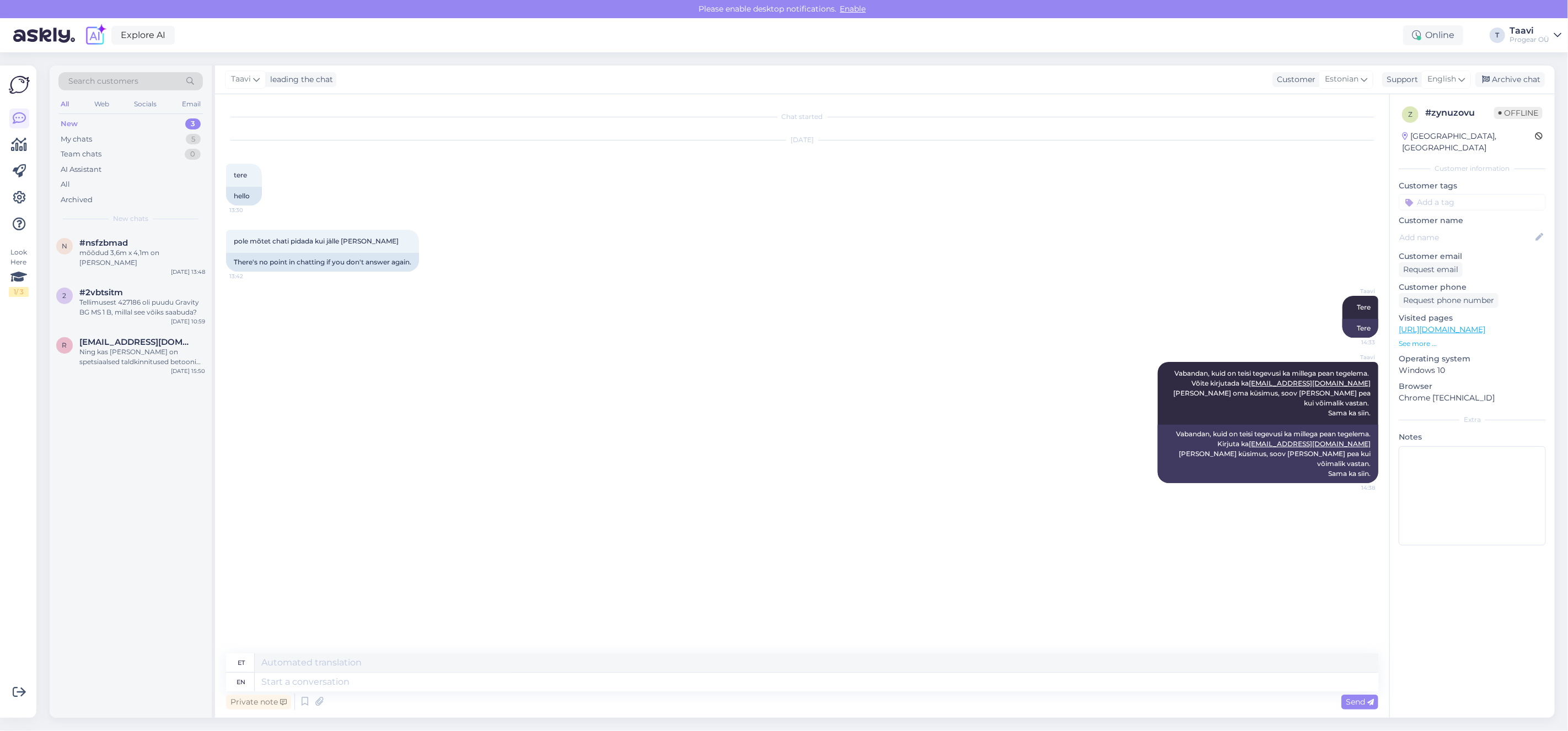
drag, startPoint x: 110, startPoint y: 258, endPoint x: 242, endPoint y: 283, distance: 134.3
click at [110, 258] on div "n #nsfzbmad mõõdud 3,6m x 4,1m on [PERSON_NAME] [DATE] 13:48" at bounding box center [131, 255] width 162 height 50
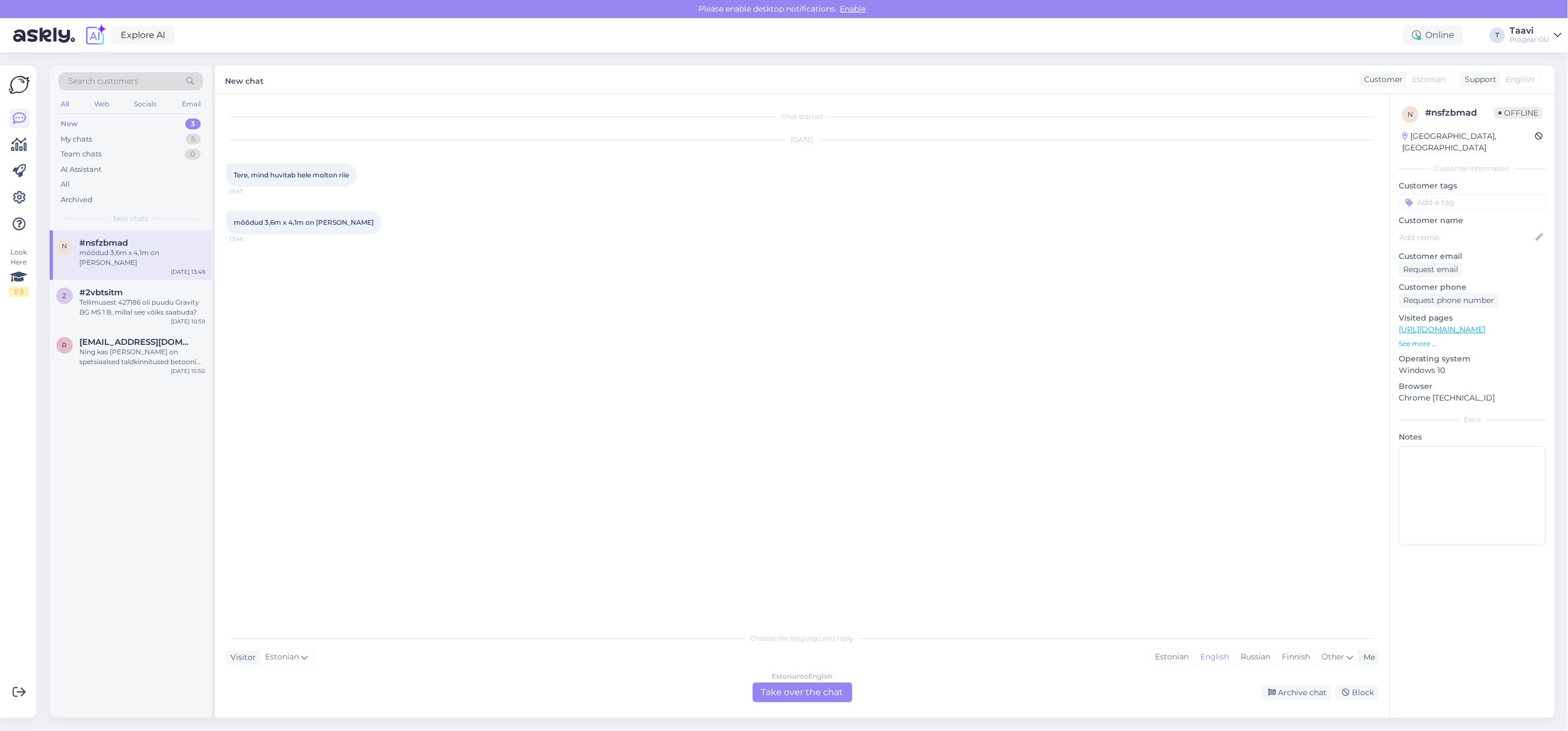
click at [802, 691] on div "Estonian to English Take over the chat" at bounding box center [802, 692] width 100 height 20
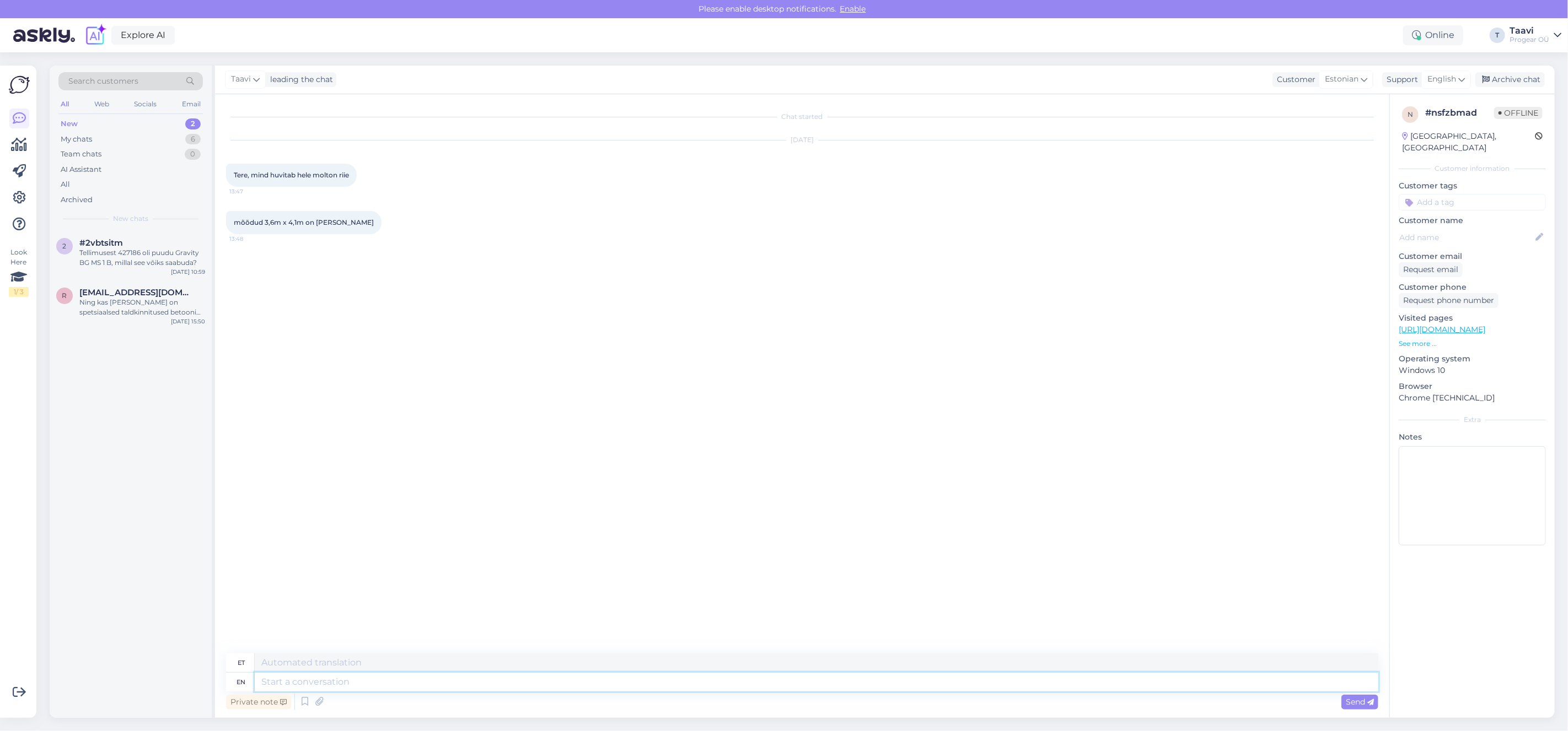
click at [349, 686] on textarea at bounding box center [816, 682] width 1123 height 19
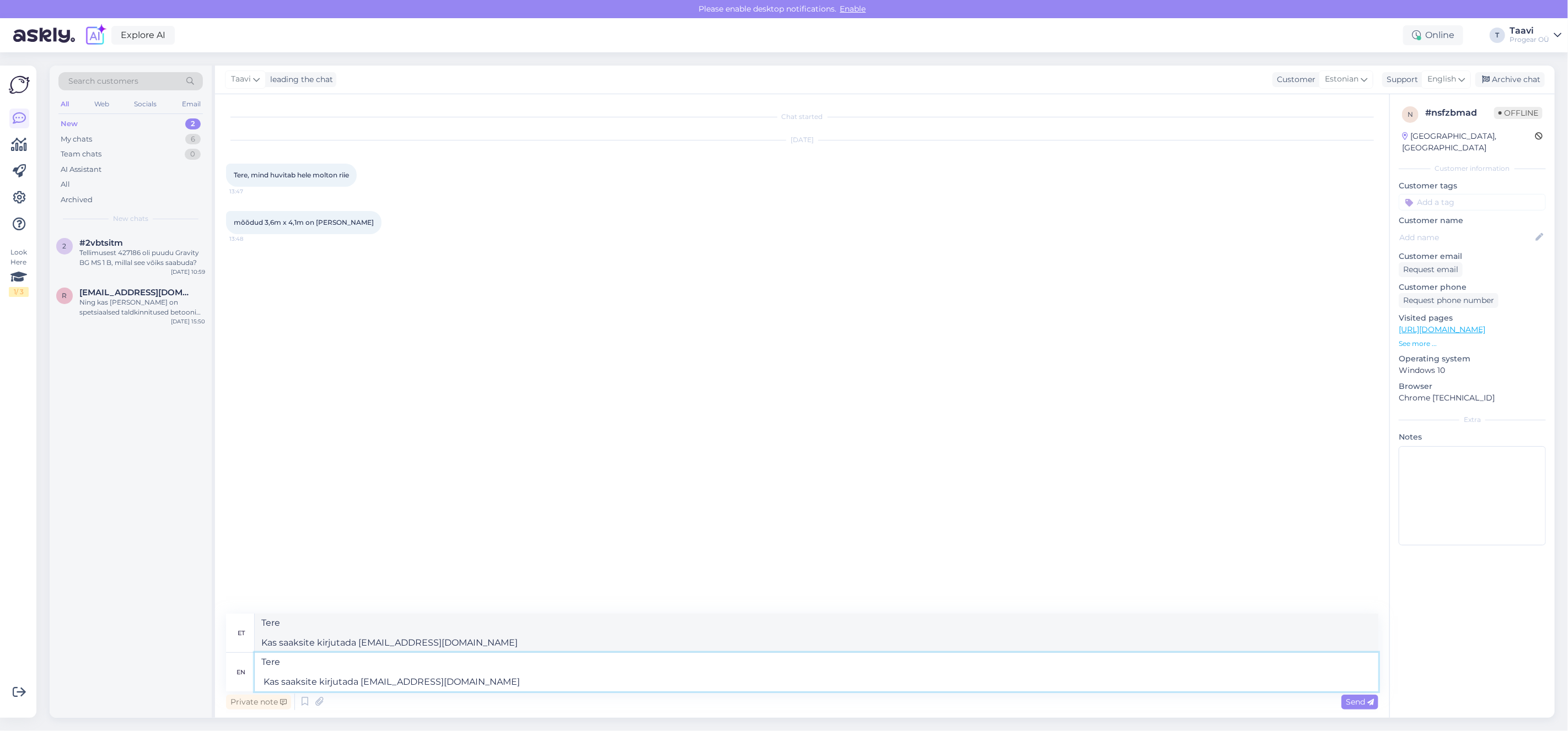
drag, startPoint x: 414, startPoint y: 683, endPoint x: 423, endPoint y: 682, distance: 9.1
click at [421, 682] on textarea "Tere Kas saaksite kirjutada [EMAIL_ADDRESS][DOMAIN_NAME]" at bounding box center [816, 672] width 1123 height 39
click at [474, 681] on textarea "Tere Kas saaksite kirjutada [EMAIL_ADDRESS][DOMAIN_NAME]" at bounding box center [816, 672] width 1123 height 39
click at [321, 680] on textarea "Tere Kas saaksite kirjutada [EMAIL_ADDRESS][DOMAIN_NAME]" at bounding box center [816, 672] width 1123 height 39
click at [546, 680] on textarea "Tere Kas saaksite oma päringu kirjutada [EMAIL_ADDRESS][DOMAIN_NAME]" at bounding box center [816, 672] width 1123 height 39
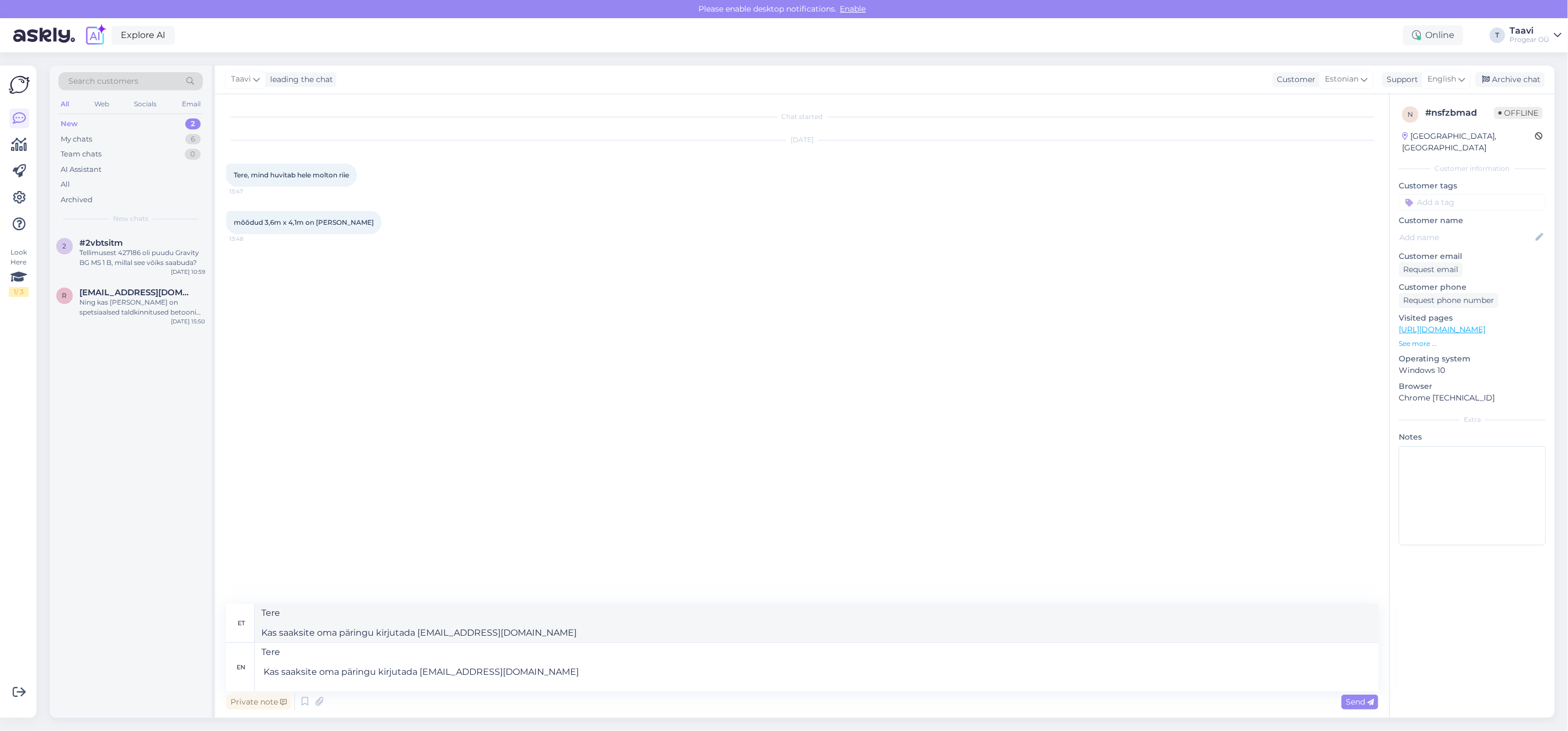
drag, startPoint x: 1360, startPoint y: 704, endPoint x: 1351, endPoint y: 726, distance: 23.8
click at [1360, 704] on span "Send" at bounding box center [1359, 701] width 28 height 10
